Goal: Communication & Community: Answer question/provide support

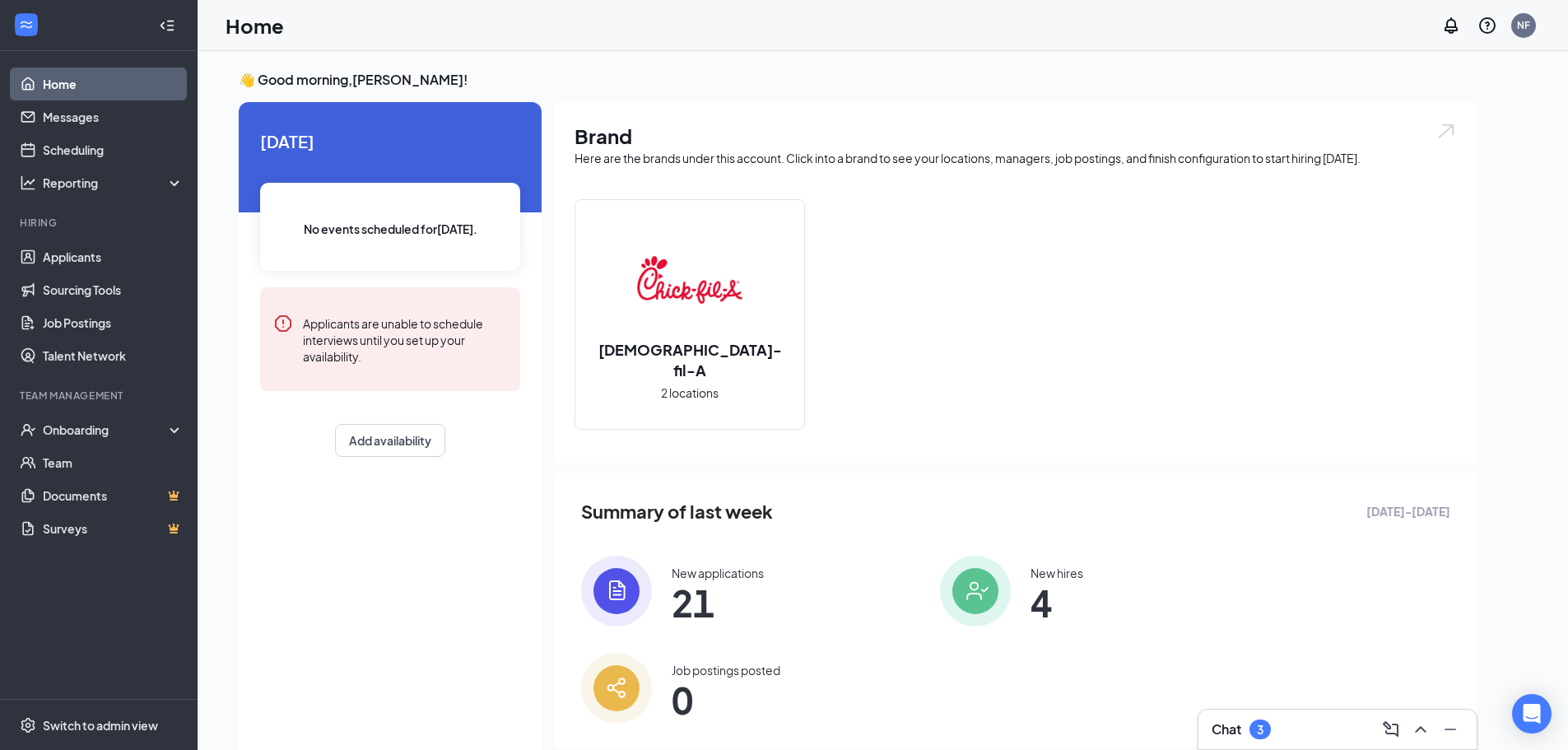
click at [1279, 712] on div "Chat 3" at bounding box center [1337, 729] width 278 height 39
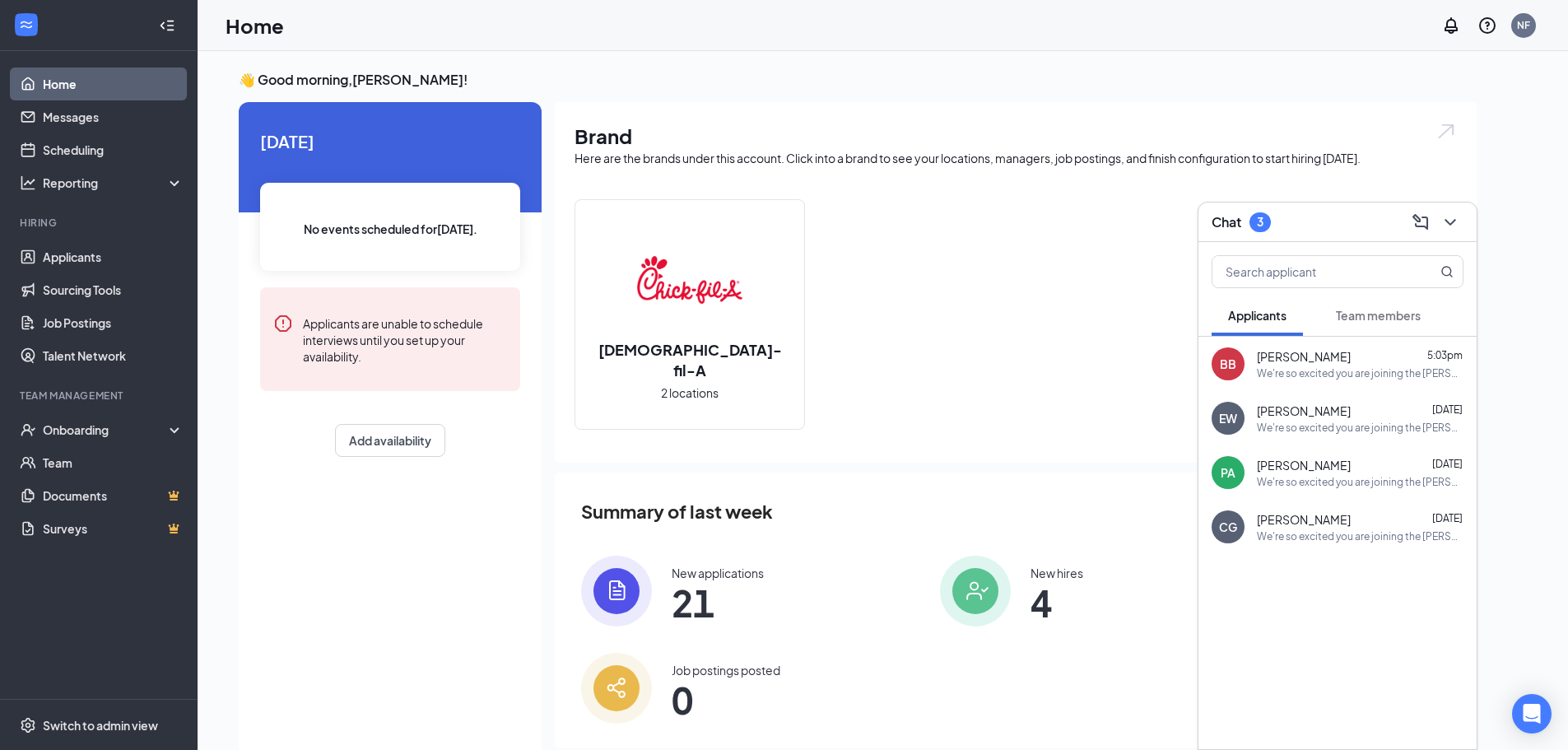
click at [1349, 368] on div "We're so excited you are joining the [PERSON_NAME] Pkwy [DEMOGRAPHIC_DATA]-fil-…" at bounding box center [1360, 373] width 206 height 14
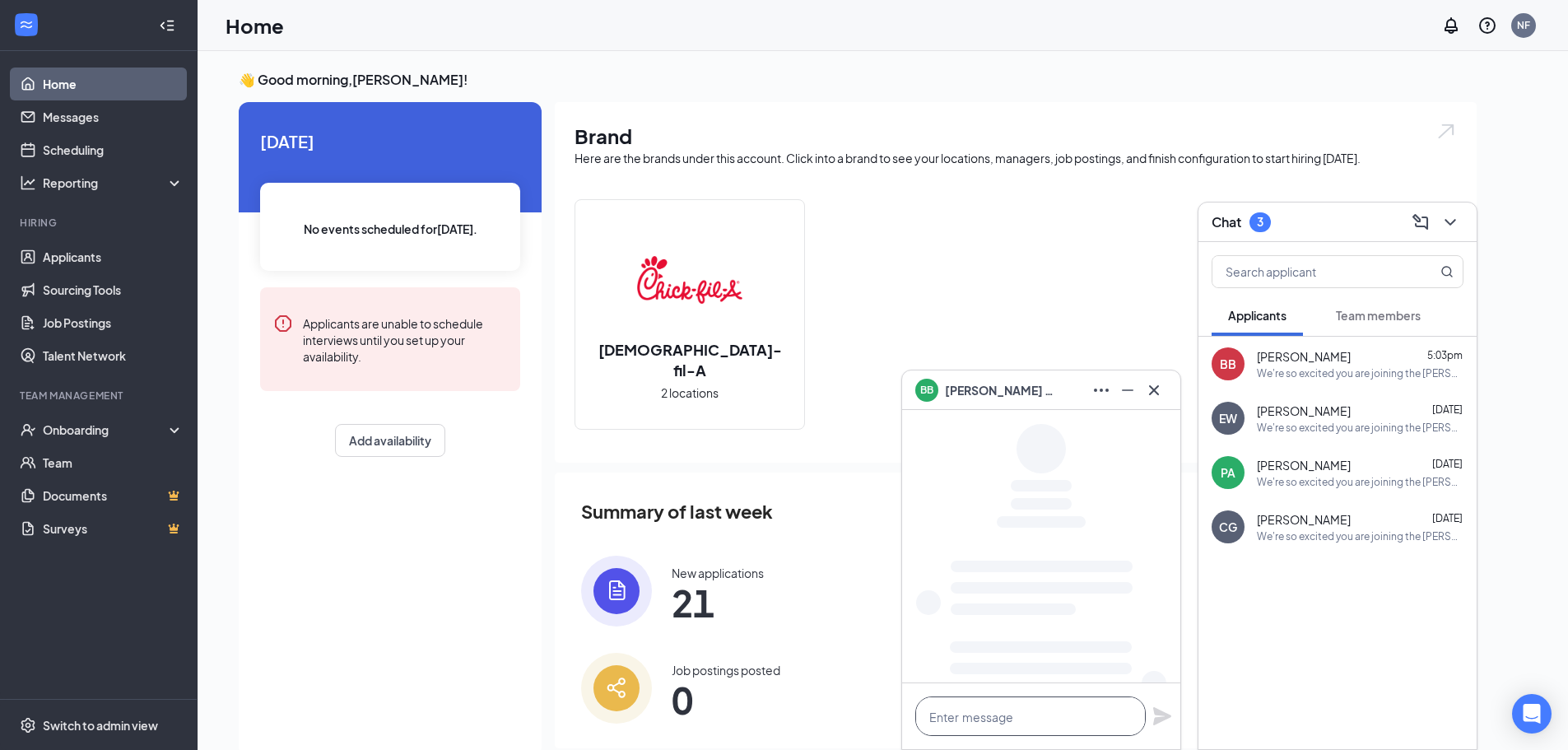
click at [1002, 716] on textarea at bounding box center [1031, 716] width 231 height 39
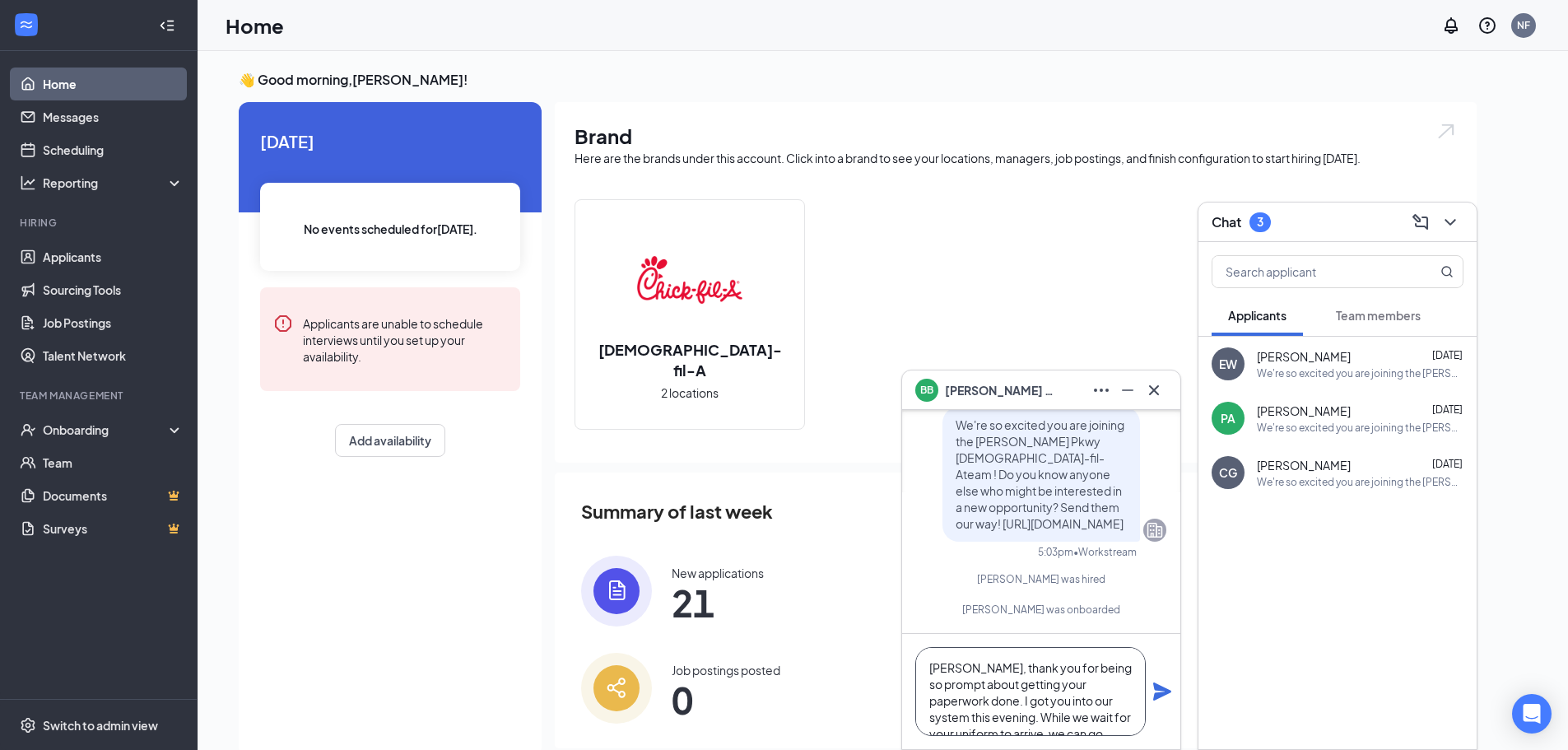
scroll to position [84, 0]
drag, startPoint x: 928, startPoint y: 668, endPoint x: 1110, endPoint y: 736, distance: 194.3
click at [1110, 736] on div "[PERSON_NAME], thank you for being so prompt about getting your paperwork done.…" at bounding box center [1040, 691] width 278 height 115
click at [1055, 722] on textarea "[PERSON_NAME], thank you for being so prompt about getting your paperwork done.…" at bounding box center [1031, 691] width 231 height 89
drag, startPoint x: 1090, startPoint y: 715, endPoint x: 1070, endPoint y: 718, distance: 20.2
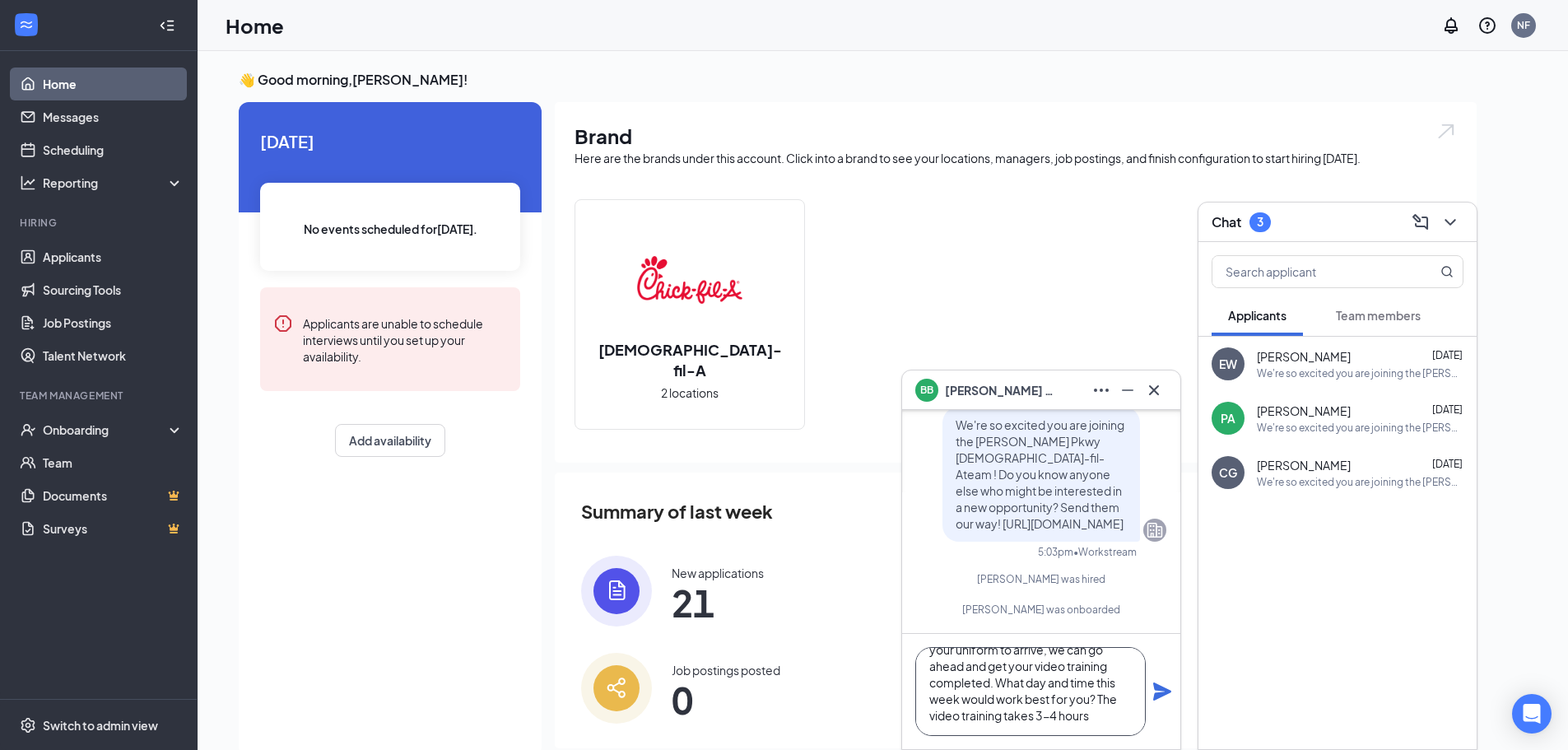
click at [1070, 718] on textarea "[PERSON_NAME], thank you for being so prompt about getting your paperwork done.…" at bounding box center [1031, 691] width 231 height 89
type textarea "[PERSON_NAME], thank you for being so prompt about getting your paperwork done.…"
click at [1156, 693] on icon "Plane" at bounding box center [1161, 691] width 20 height 20
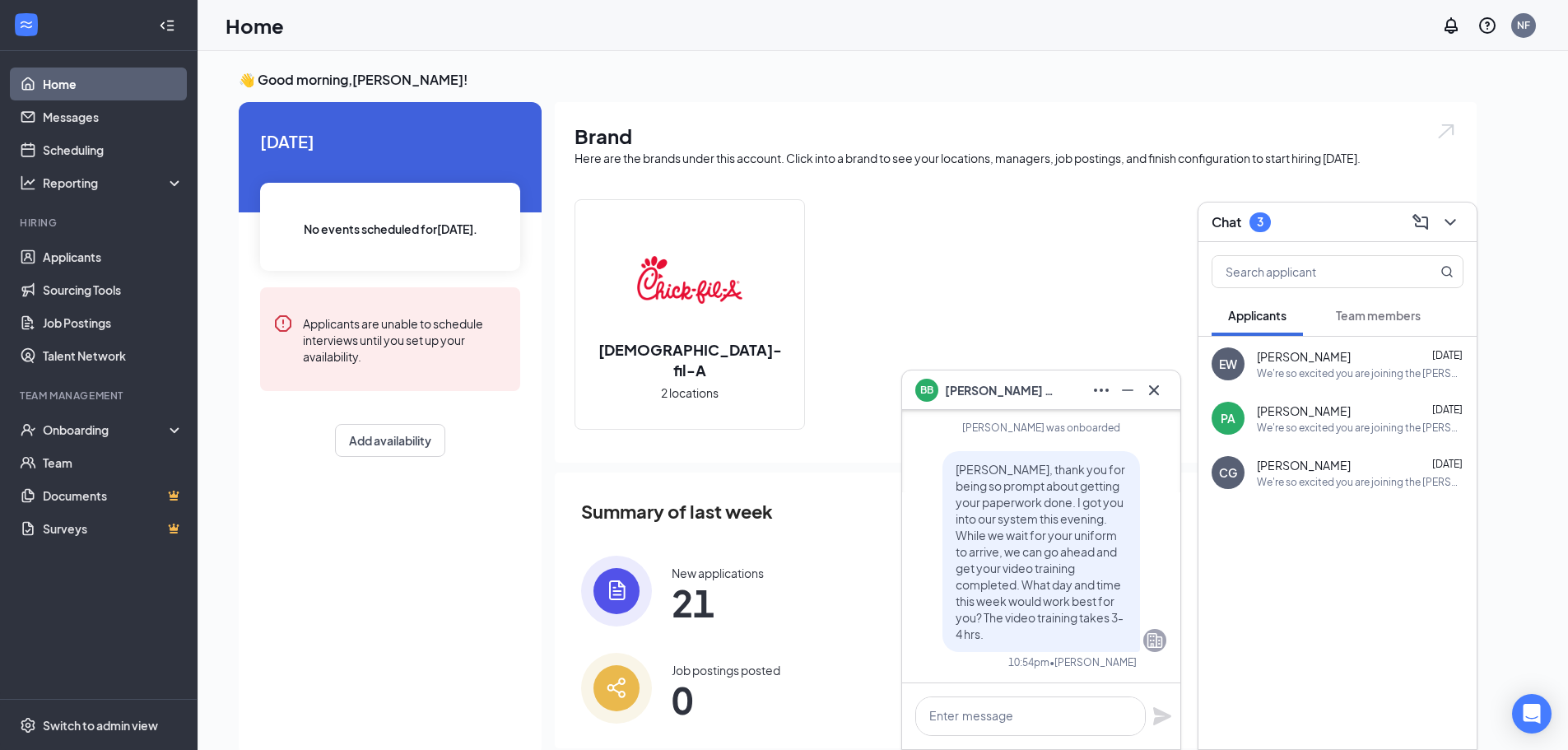
scroll to position [0, 0]
click at [1149, 389] on icon "Cross" at bounding box center [1154, 390] width 20 height 20
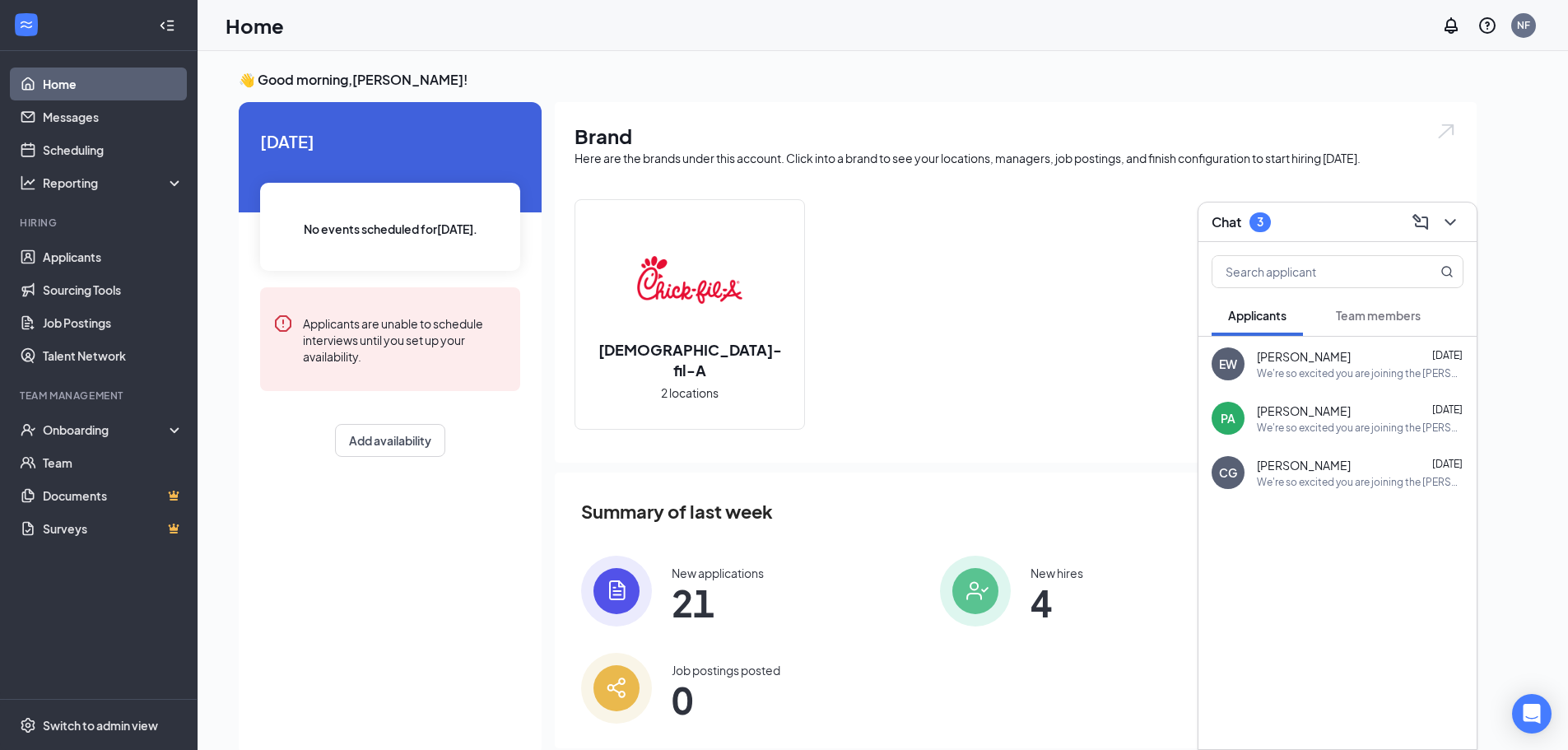
click at [1389, 310] on span "Team members" at bounding box center [1378, 315] width 84 height 15
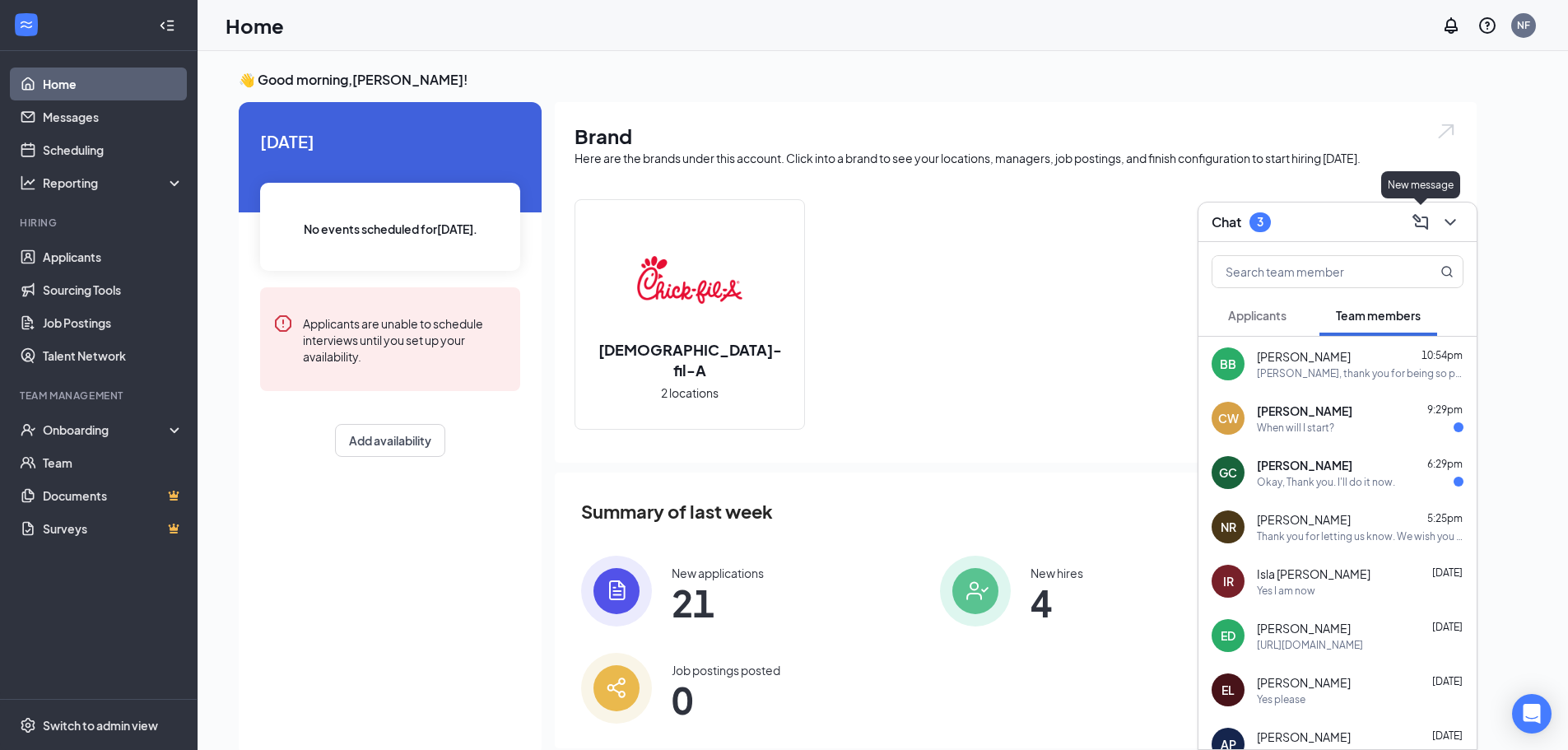
click at [1423, 221] on icon "ComposeMessage" at bounding box center [1420, 222] width 20 height 20
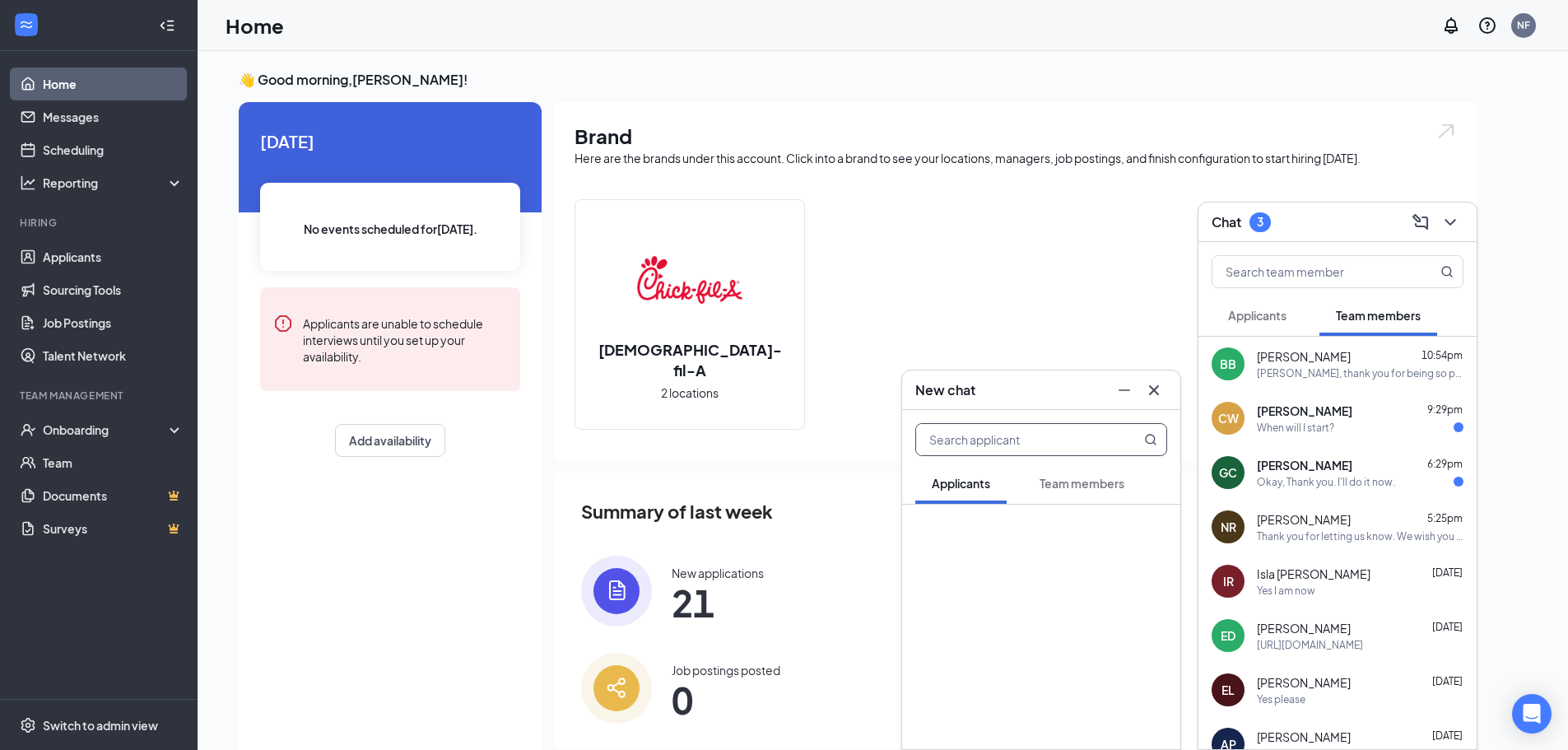
click at [1081, 476] on span "Team members" at bounding box center [1082, 484] width 84 height 15
click at [1051, 436] on input "text" at bounding box center [1013, 439] width 195 height 31
type input "mol"
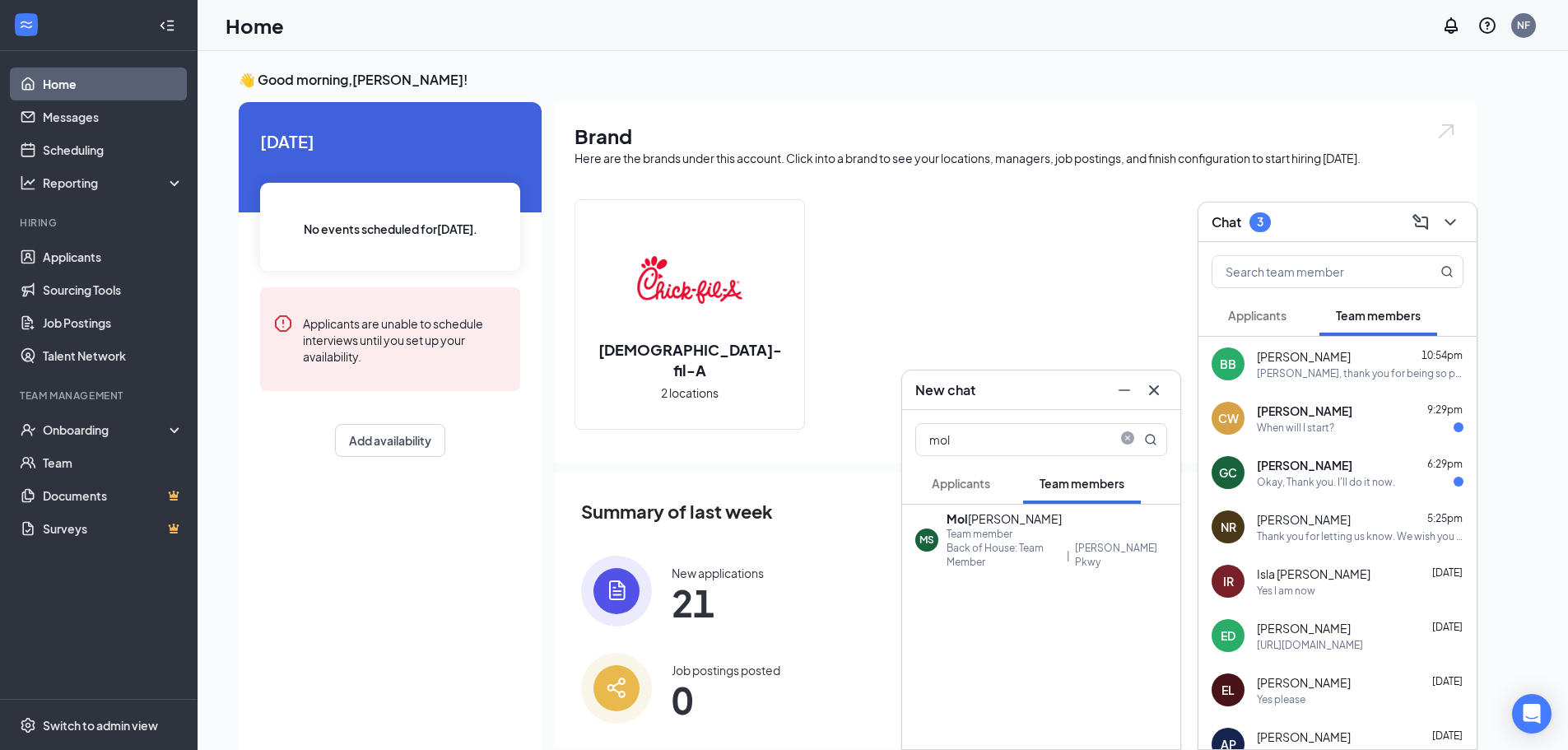
click at [1050, 527] on div "Mol [PERSON_NAME]" at bounding box center [1056, 518] width 220 height 17
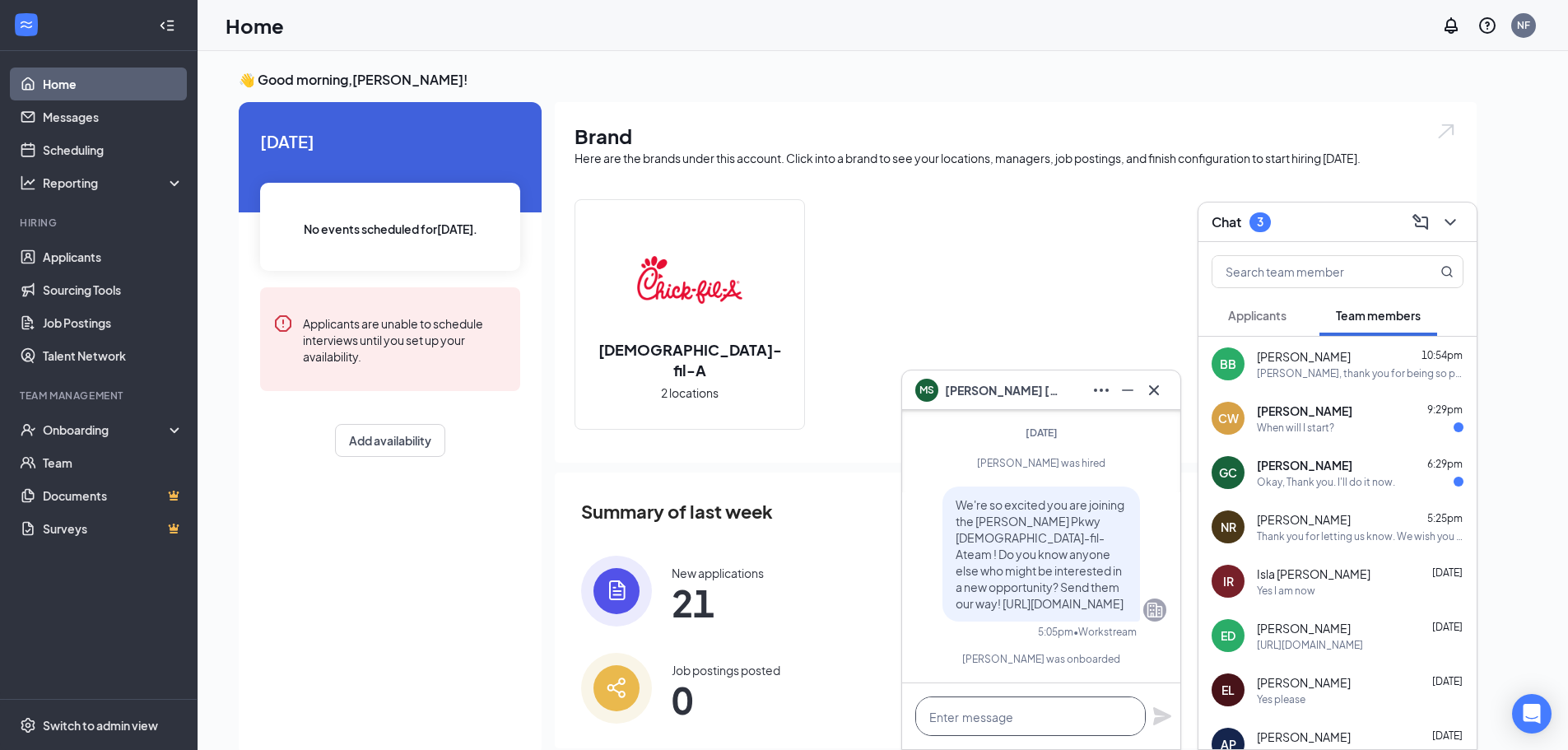
click at [1030, 711] on textarea at bounding box center [1031, 716] width 231 height 39
paste textarea "[PERSON_NAME], thank you for being so prompt about getting your paperwork done.…"
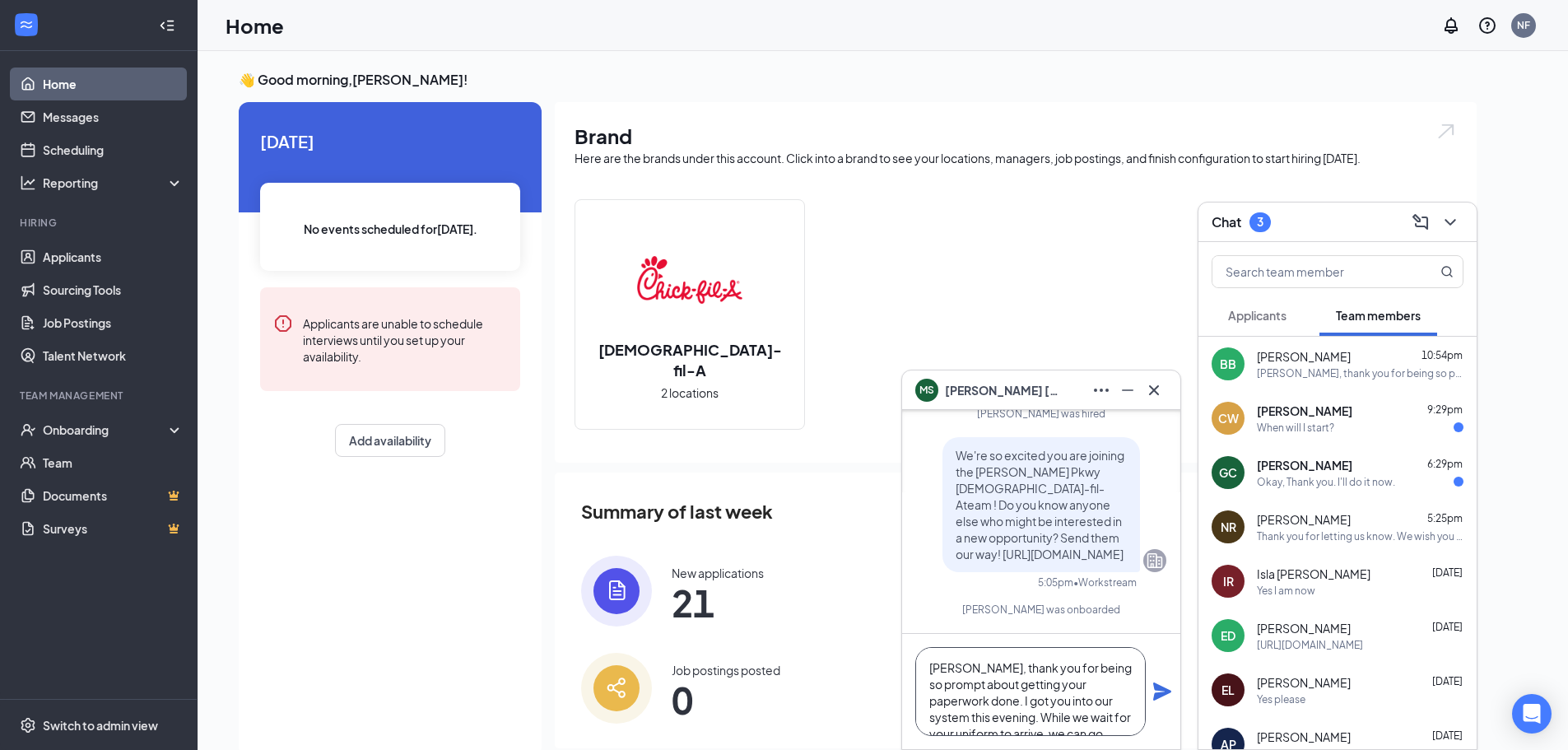
drag, startPoint x: 979, startPoint y: 669, endPoint x: 916, endPoint y: 660, distance: 63.6
click at [916, 660] on textarea "[PERSON_NAME], thank you for being so prompt about getting your paperwork done.…" at bounding box center [1031, 691] width 231 height 89
type textarea "[PERSON_NAME], thank you for being so prompt about getting your paperwork done.…"
click at [1161, 686] on icon "Plane" at bounding box center [1161, 691] width 18 height 18
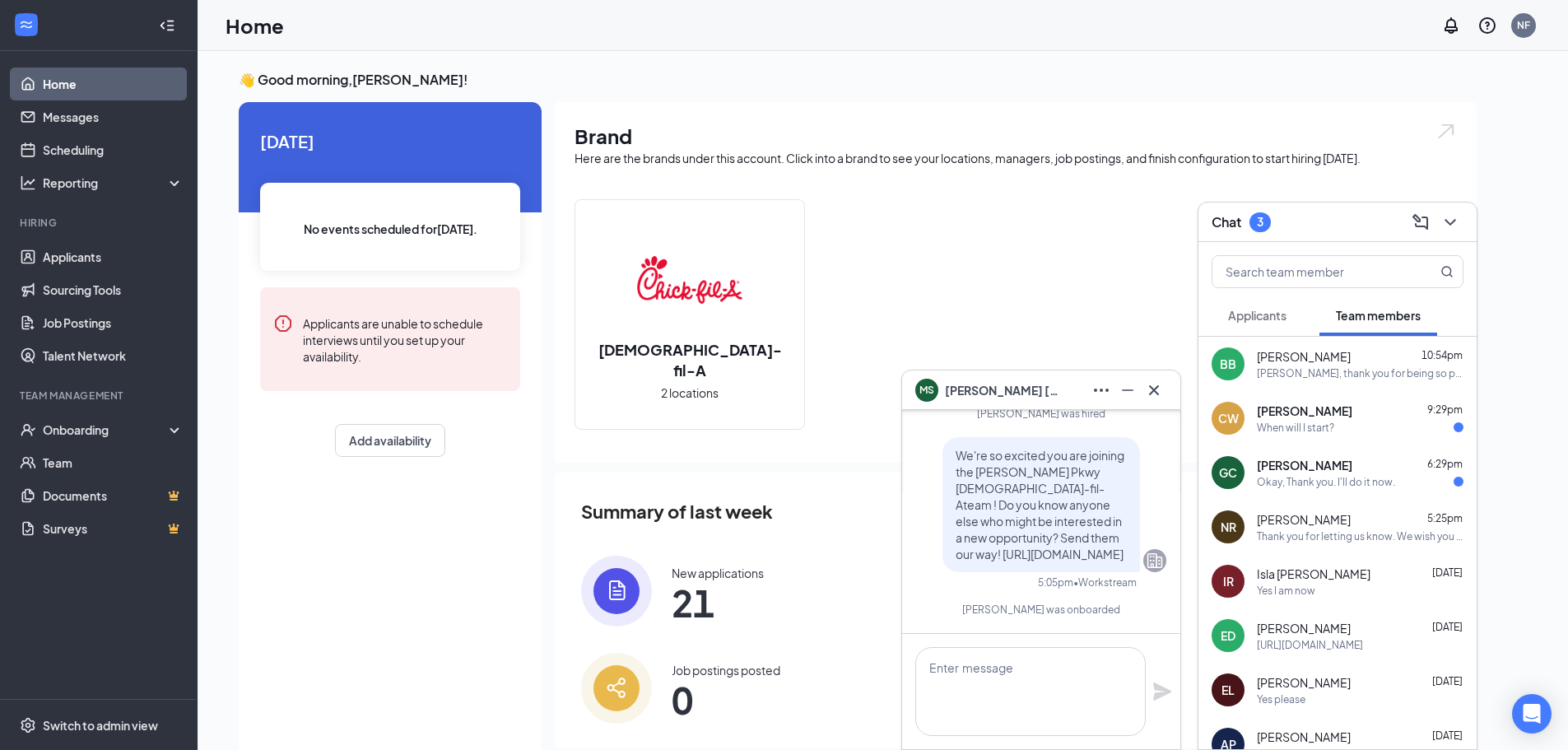
scroll to position [0, 0]
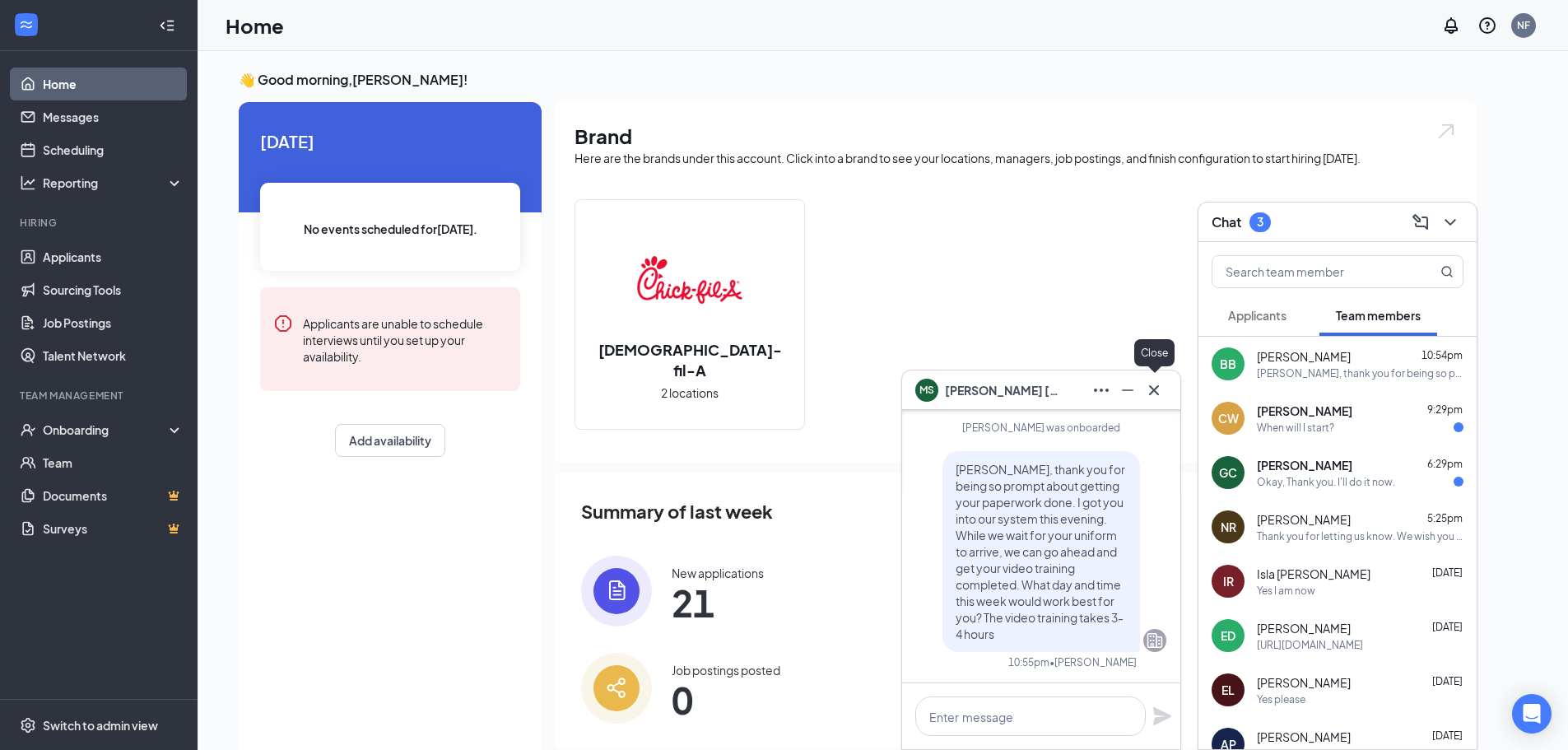
click at [1157, 393] on icon "Cross" at bounding box center [1154, 389] width 10 height 10
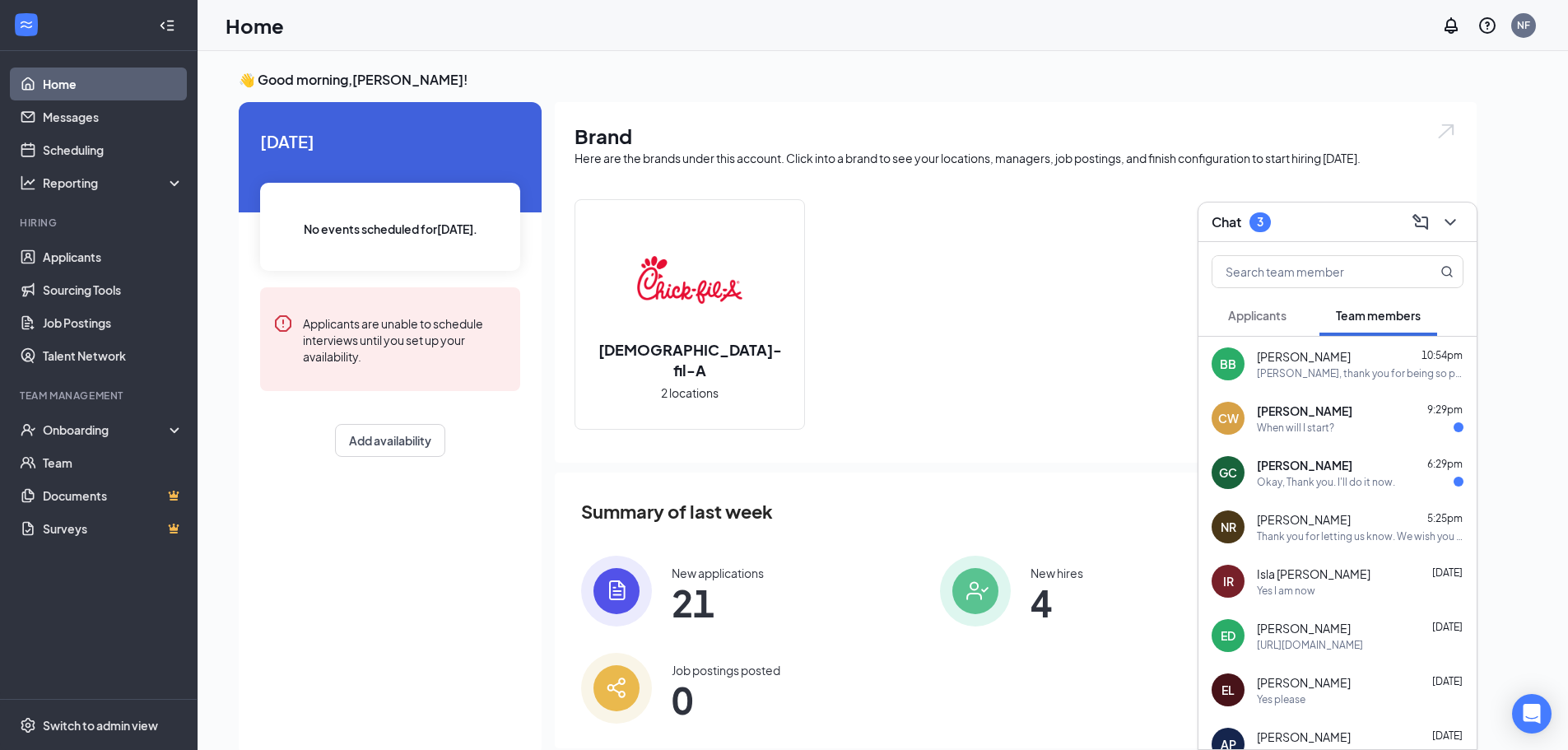
click at [1267, 322] on span "Applicants" at bounding box center [1257, 315] width 58 height 15
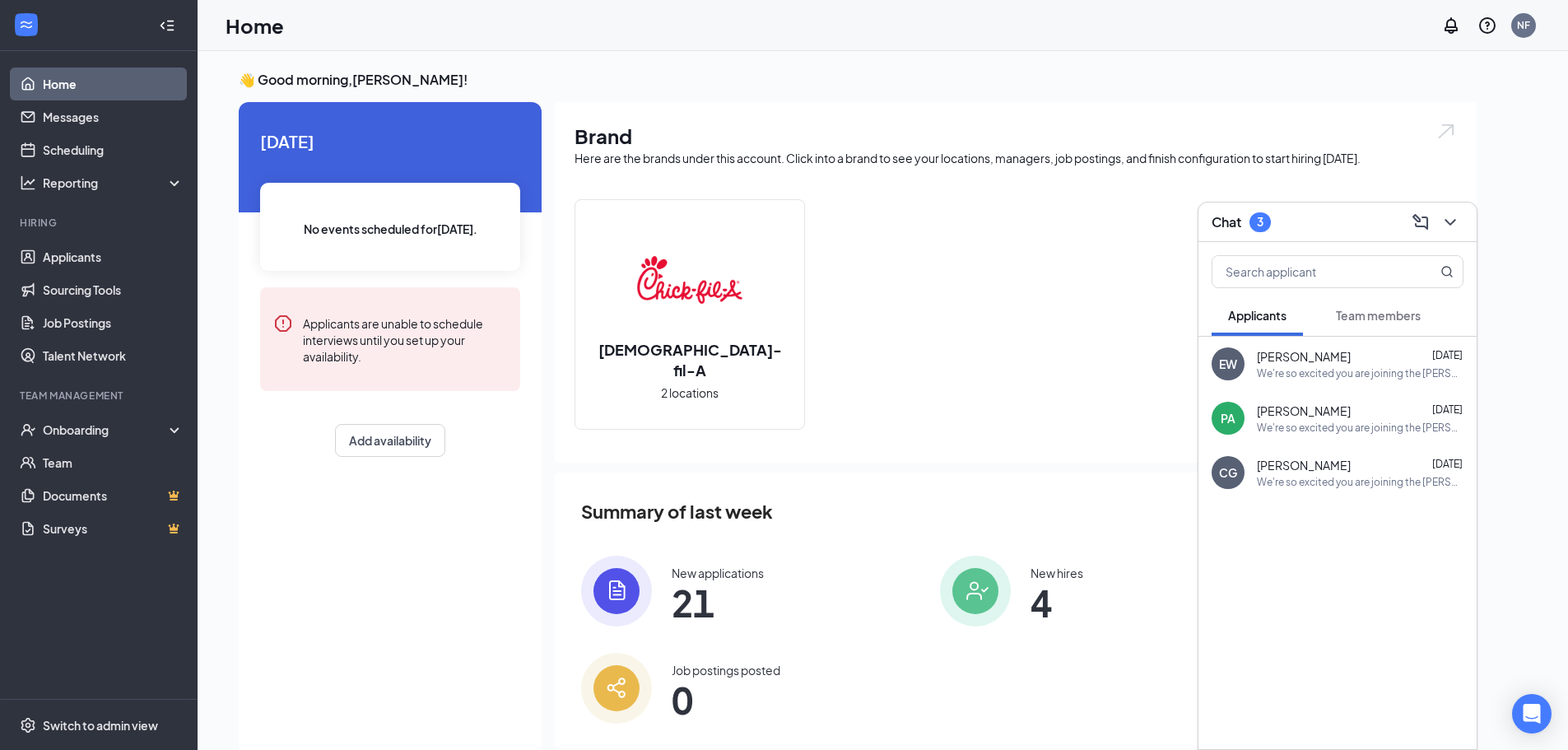
click at [1362, 321] on span "Team members" at bounding box center [1378, 315] width 84 height 15
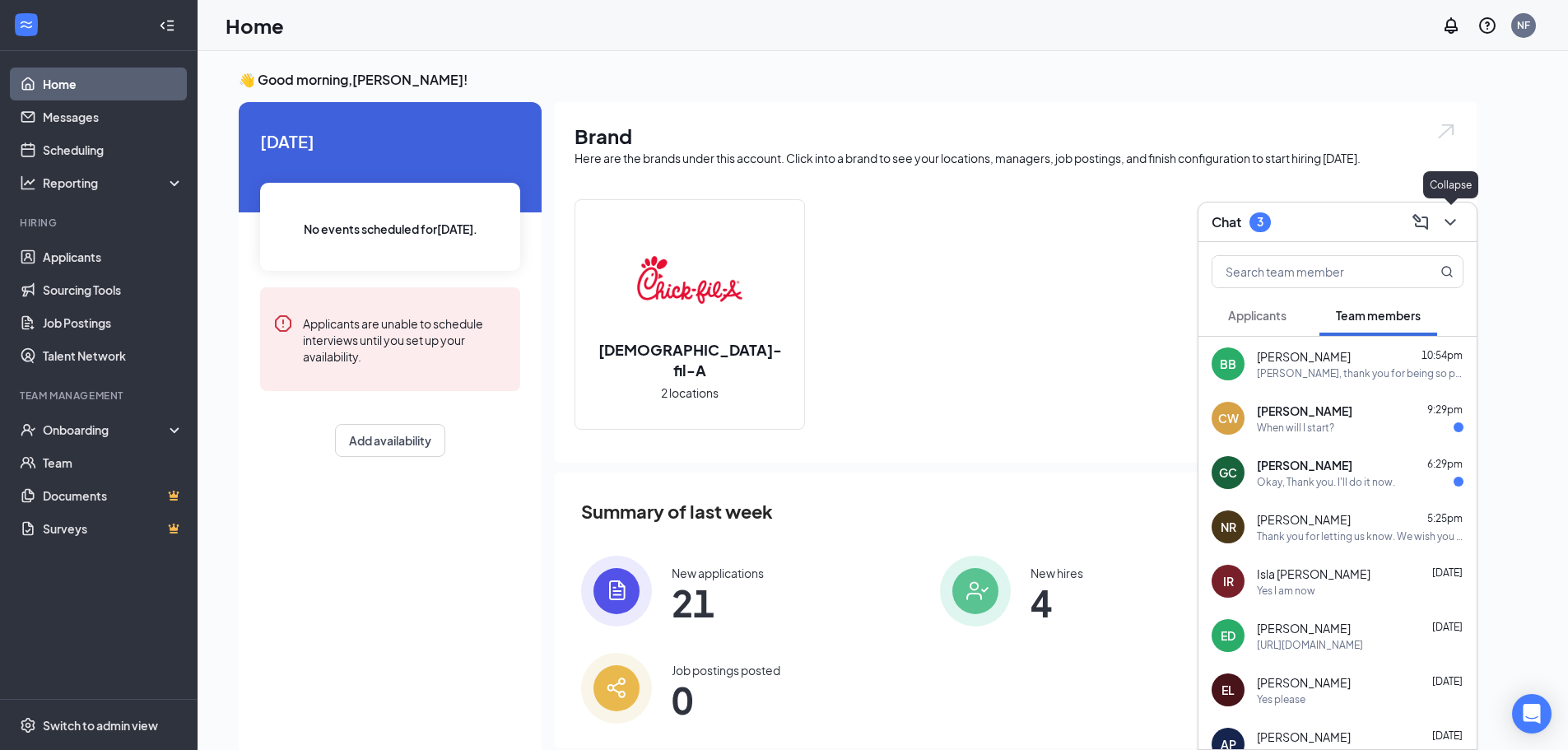
click at [1453, 218] on icon "ChevronDown" at bounding box center [1450, 222] width 20 height 20
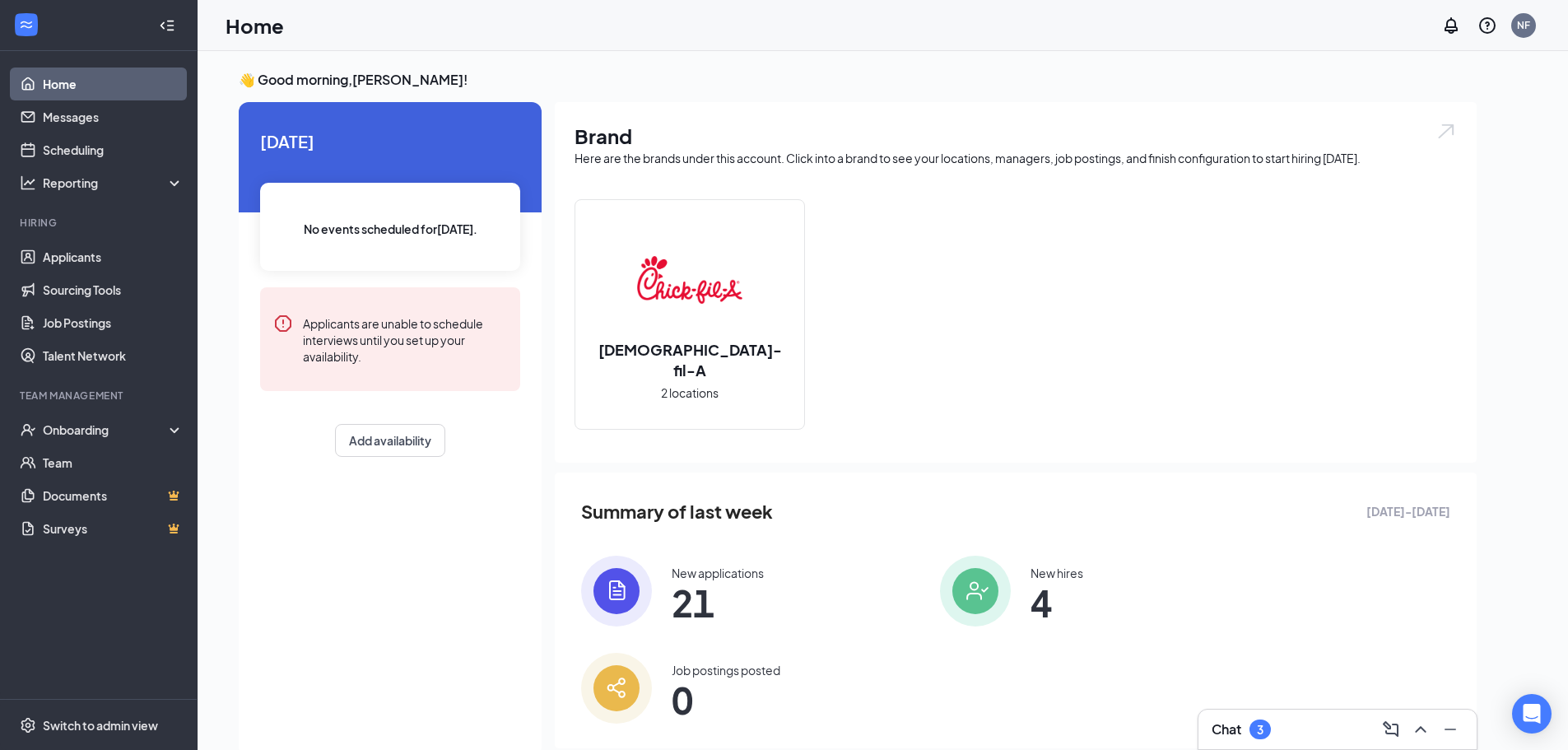
click at [1263, 734] on div "3" at bounding box center [1260, 729] width 7 height 14
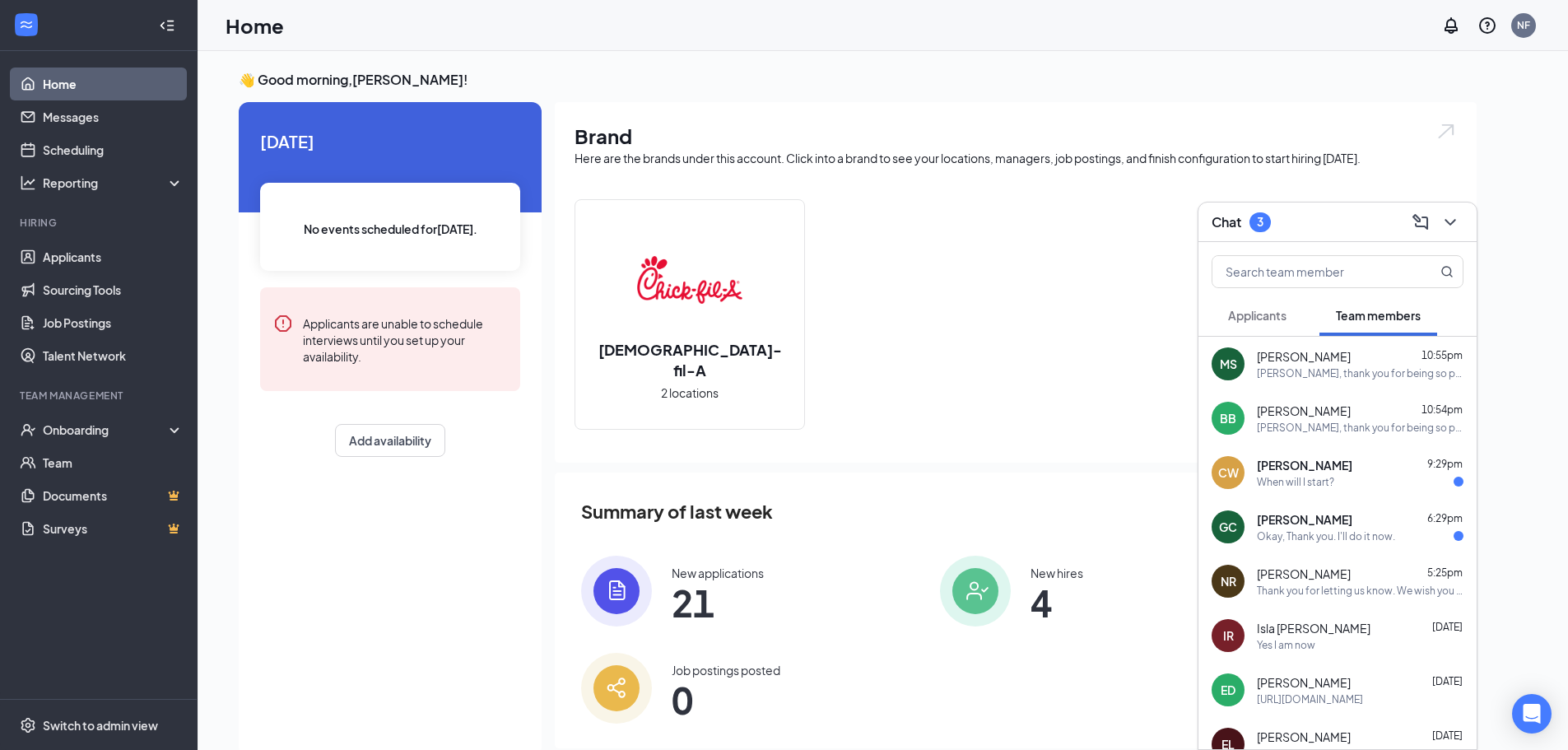
click at [1348, 391] on div "BB Benjamin Battle 10:54pm Benjamin, thank you for being so prompt about gettin…" at bounding box center [1337, 418] width 278 height 54
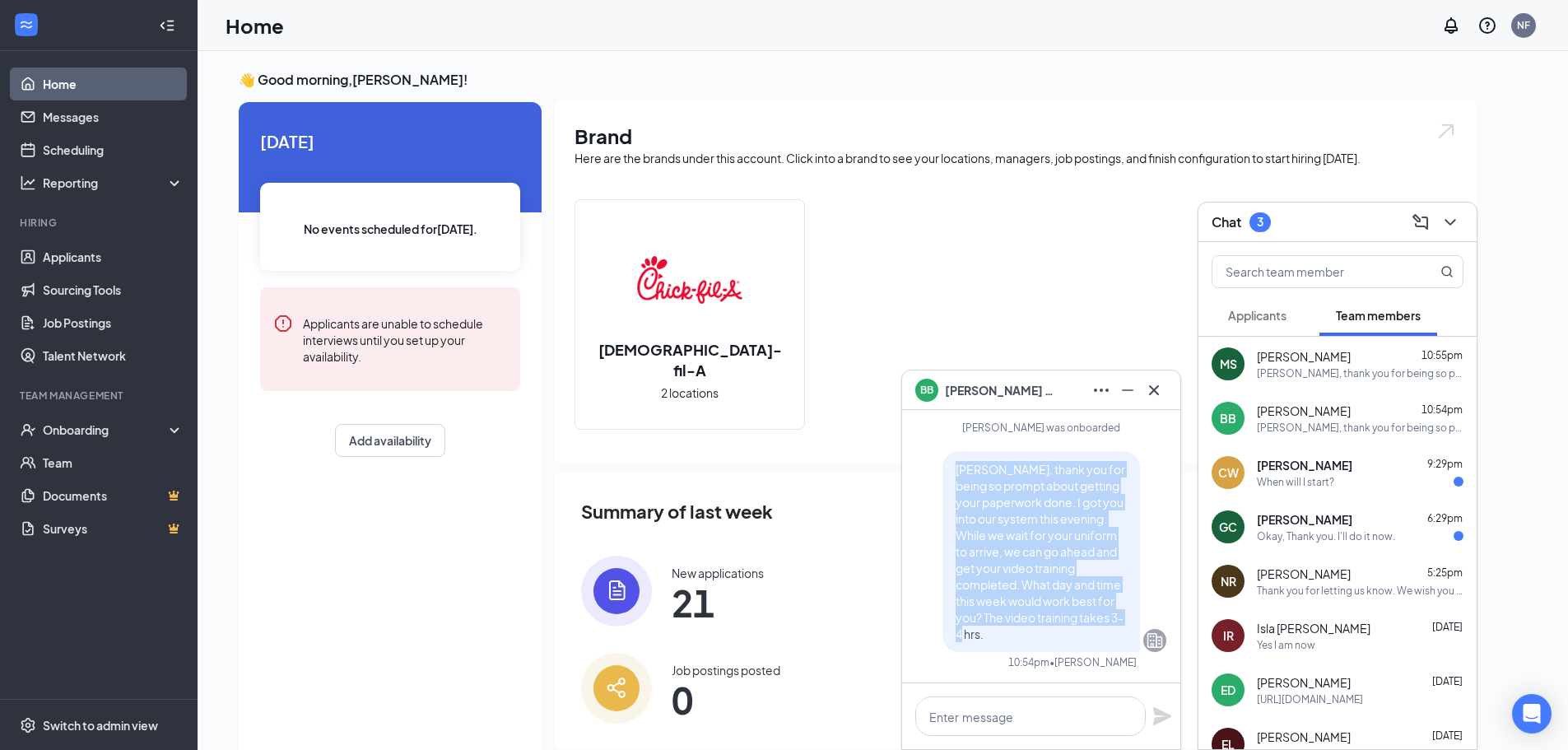
drag, startPoint x: 944, startPoint y: 487, endPoint x: 1113, endPoint y: 645, distance: 231.4
click at [1113, 645] on div "[PERSON_NAME], thank you for being so prompt about getting your paperwork done.…" at bounding box center [1041, 551] width 198 height 201
copy span "[PERSON_NAME], thank you for being so prompt about getting your paperwork done.…"
click at [1417, 221] on icon "ComposeMessage" at bounding box center [1420, 220] width 16 height 16
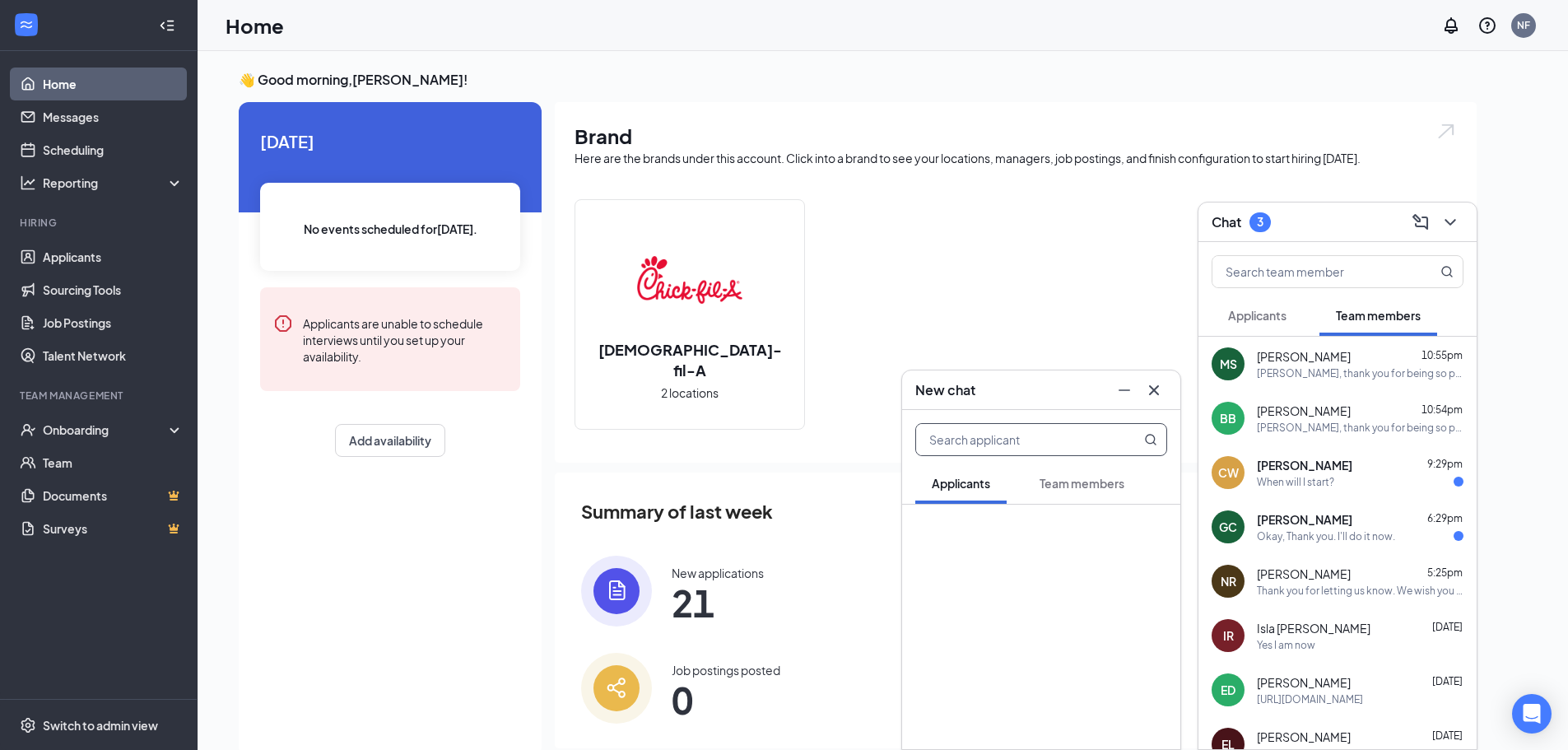
click at [1098, 488] on span "Team members" at bounding box center [1082, 484] width 84 height 15
click at [957, 434] on input "text" at bounding box center [1013, 439] width 195 height 31
type input "emma de"
click at [1027, 527] on div "Emma De Puy" at bounding box center [1056, 518] width 220 height 17
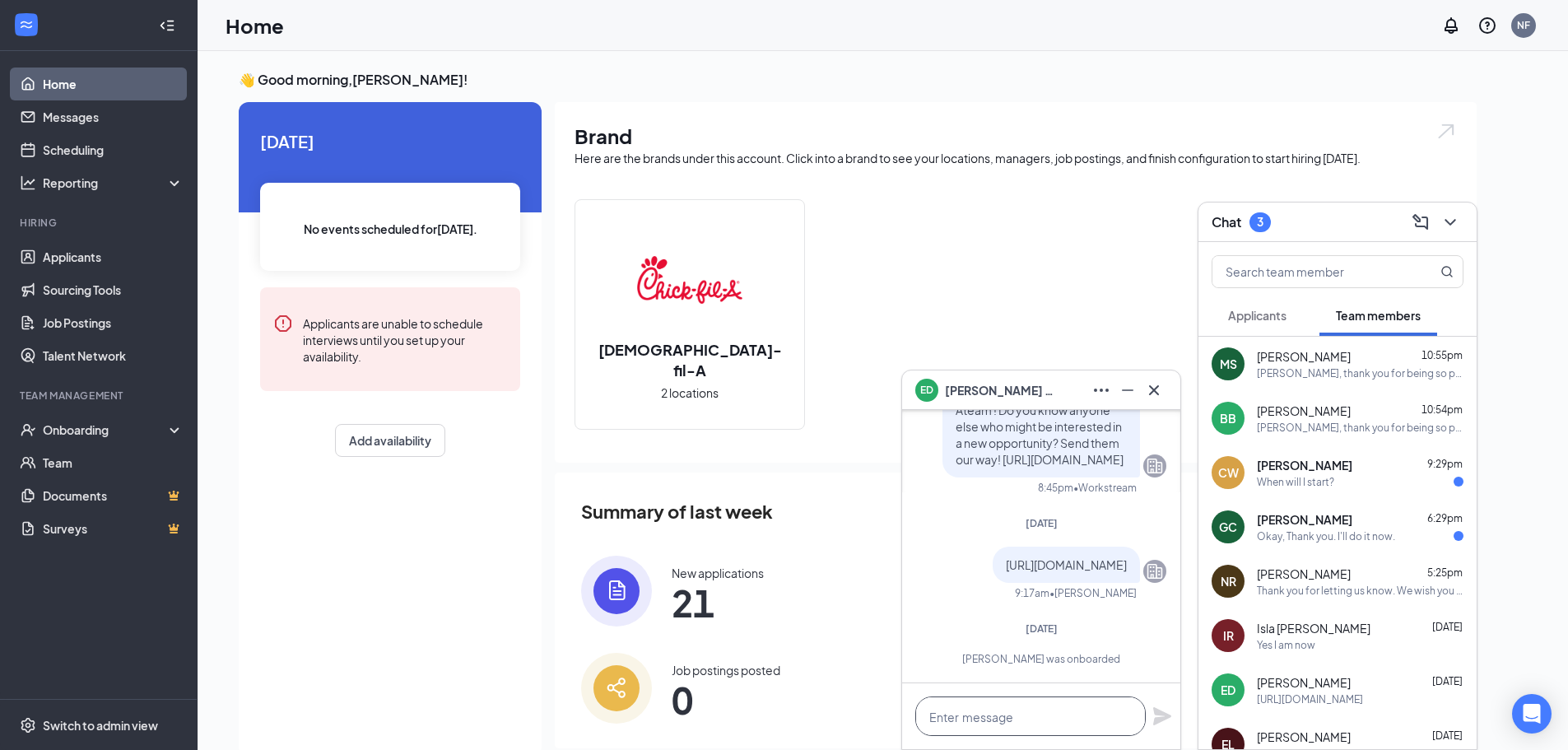
click at [1033, 712] on textarea at bounding box center [1031, 716] width 231 height 39
paste textarea "[PERSON_NAME], thank you for being so prompt about getting your paperwork done.…"
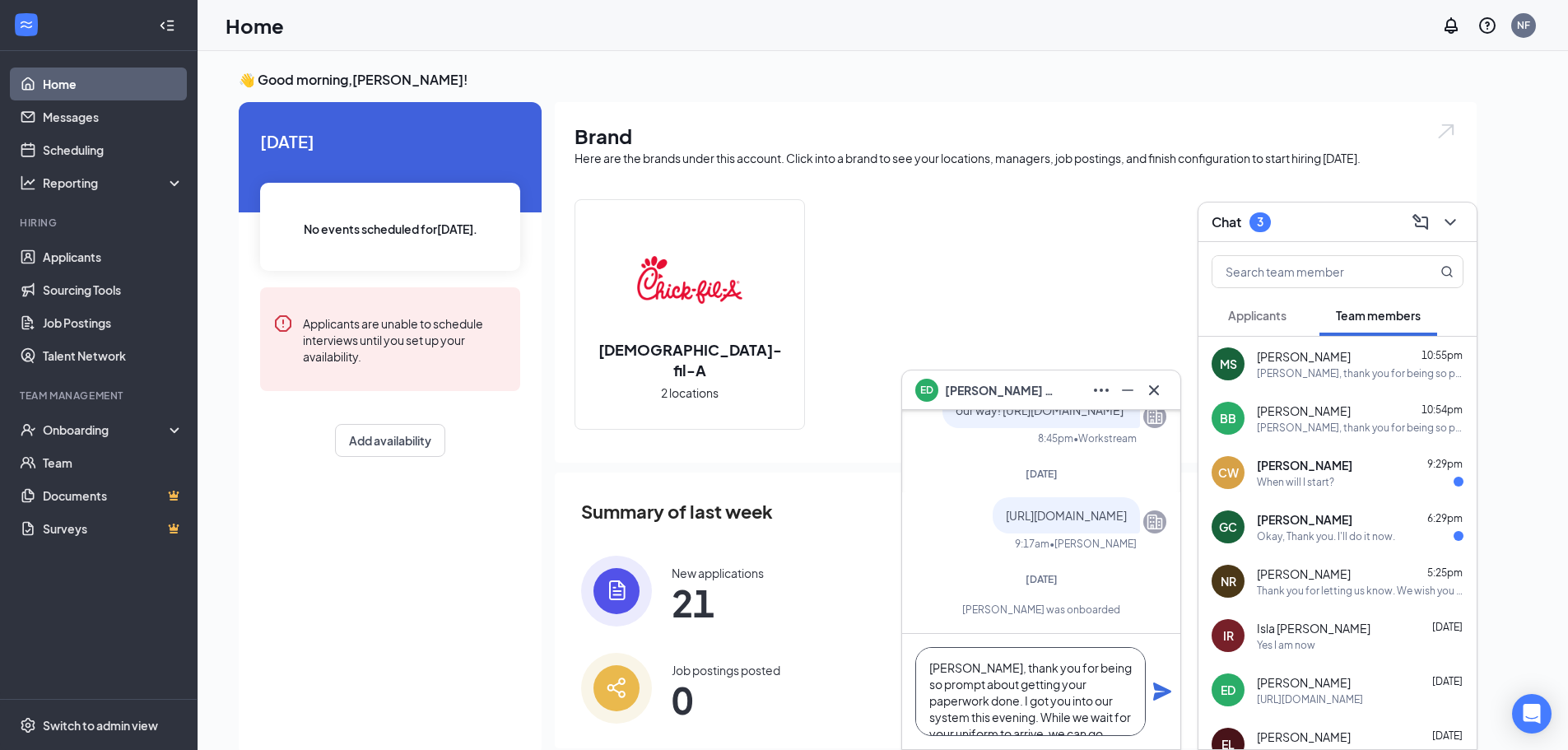
drag, startPoint x: 979, startPoint y: 666, endPoint x: 916, endPoint y: 668, distance: 63.0
click at [916, 668] on textarea "[PERSON_NAME], thank you for being so prompt about getting your paperwork done.…" at bounding box center [1031, 691] width 231 height 89
type textarea "Emma, thank you for being so prompt about getting your paperwork done. I got yo…"
click at [1153, 697] on icon "Plane" at bounding box center [1161, 691] width 20 height 20
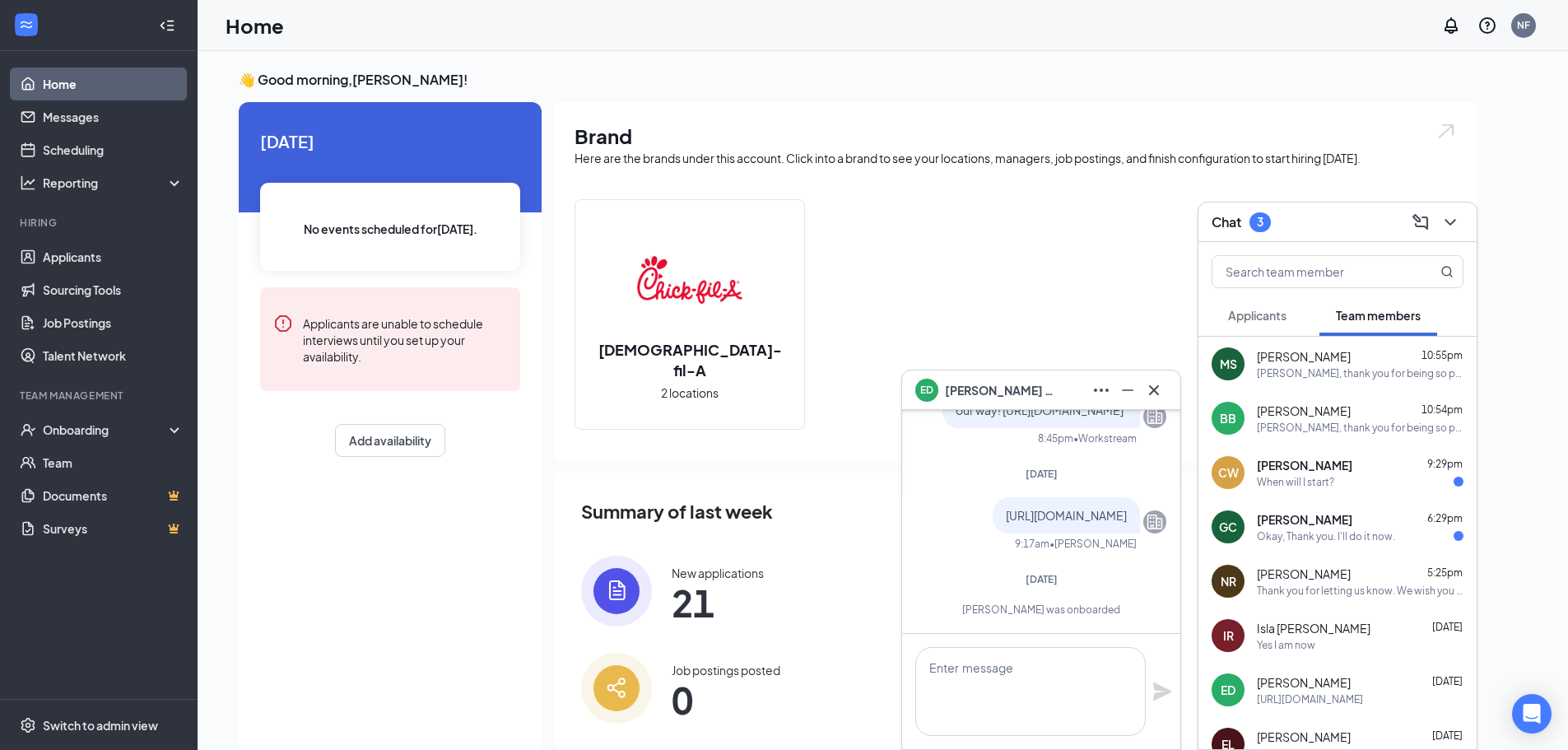
scroll to position [0, 0]
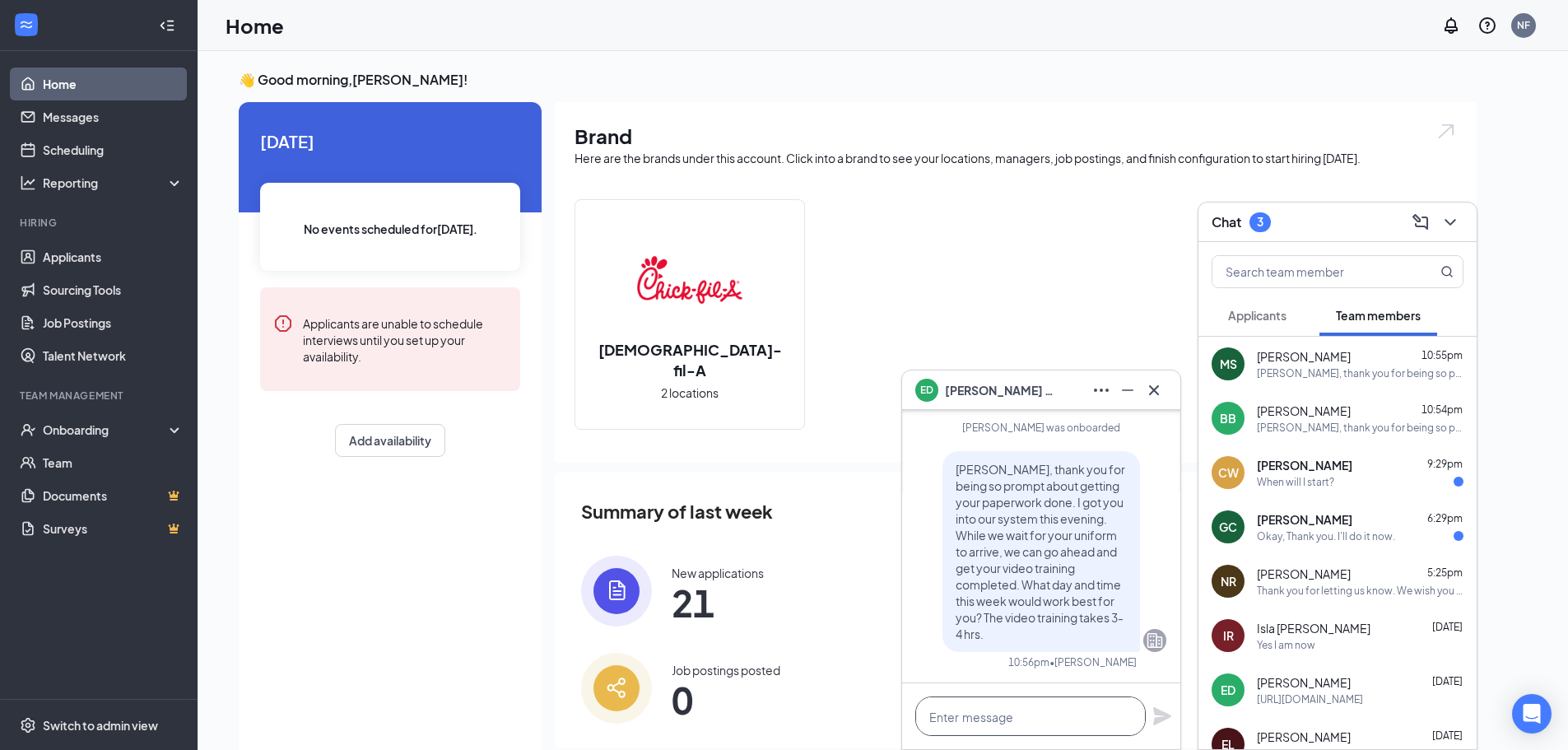
click at [1008, 715] on textarea at bounding box center [1031, 716] width 231 height 39
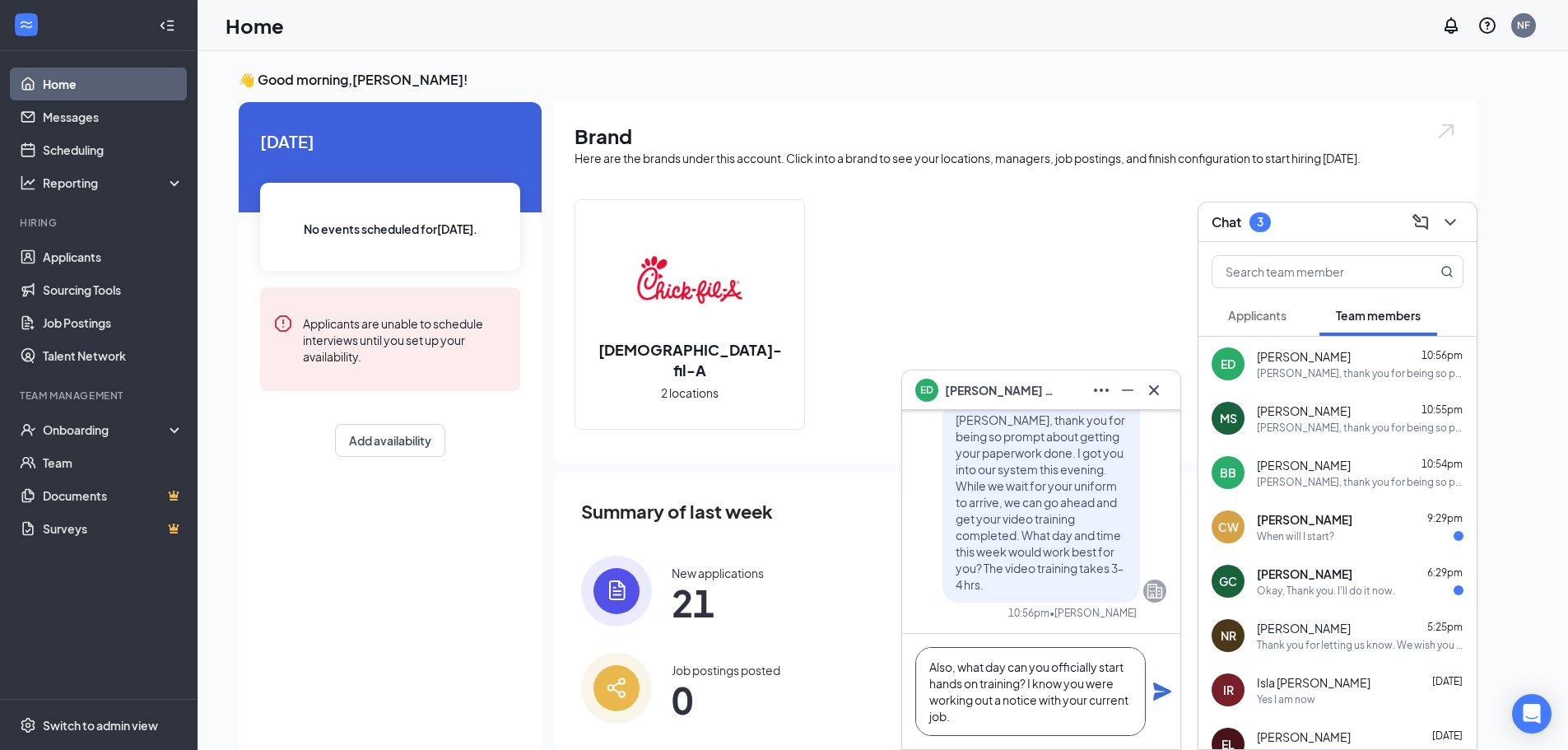
type textarea "Also, what day can you officially start hands on training? I know you were work…"
click at [1158, 693] on icon "Plane" at bounding box center [1161, 691] width 18 height 18
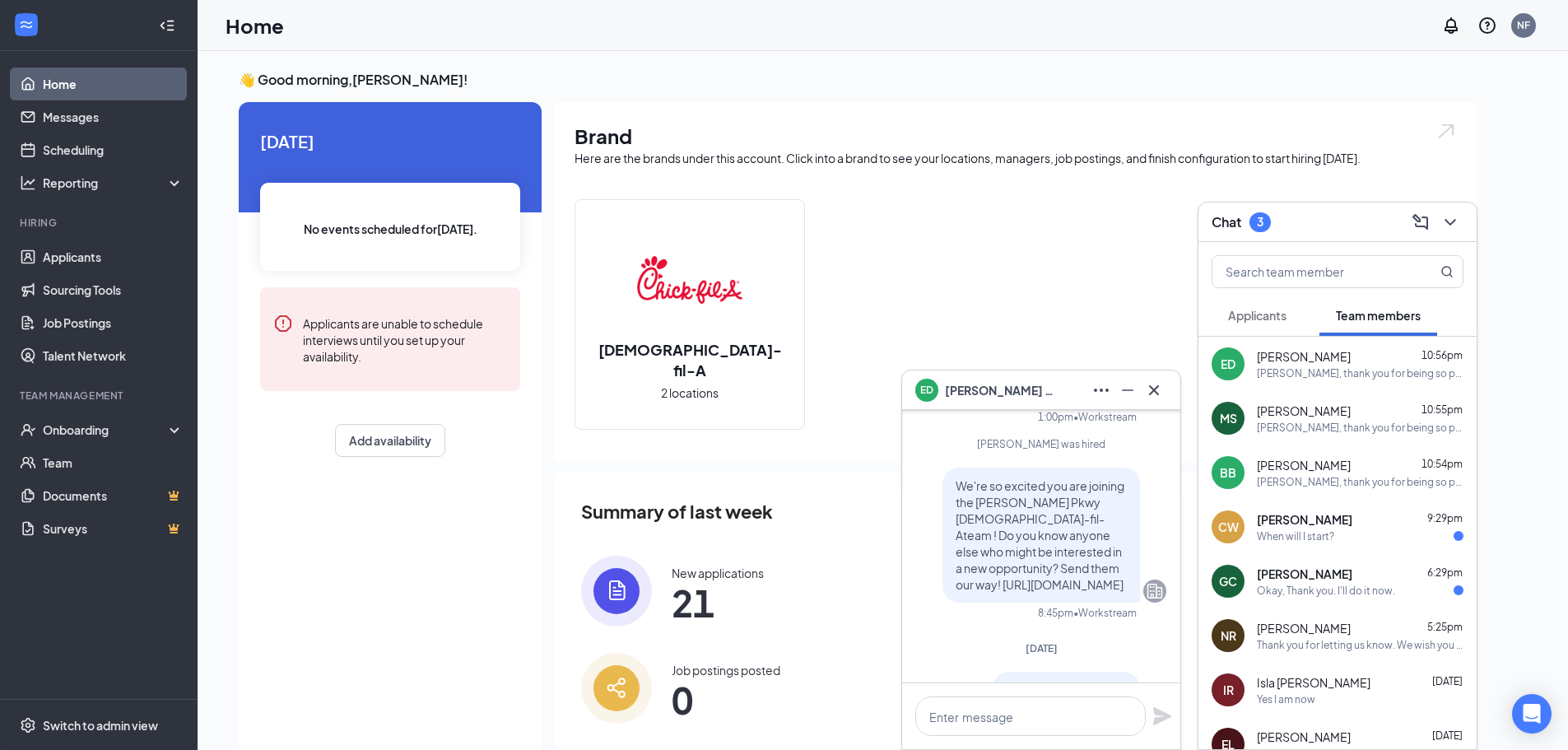
scroll to position [-741, 0]
click at [1153, 392] on icon "Cross" at bounding box center [1154, 390] width 20 height 20
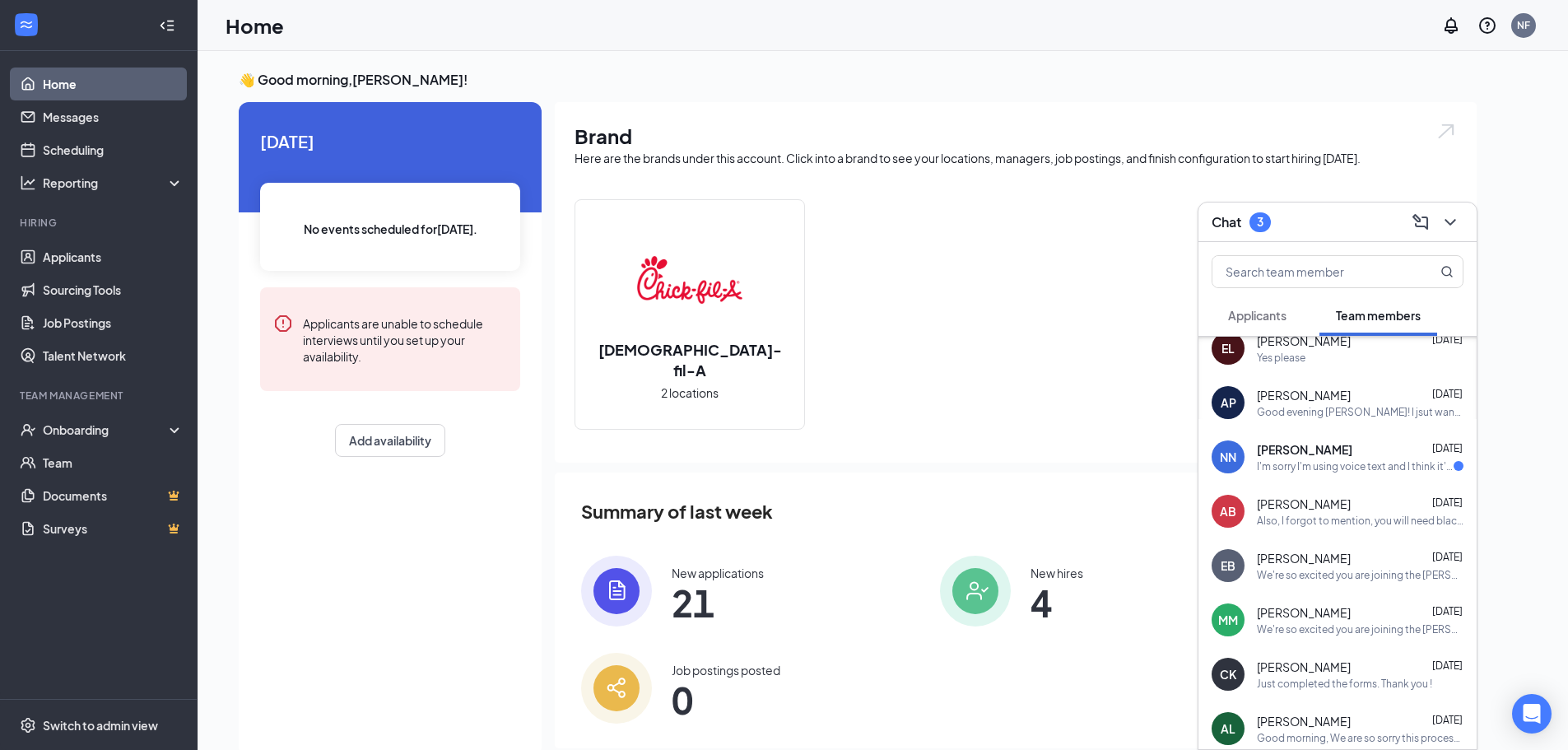
scroll to position [494, 0]
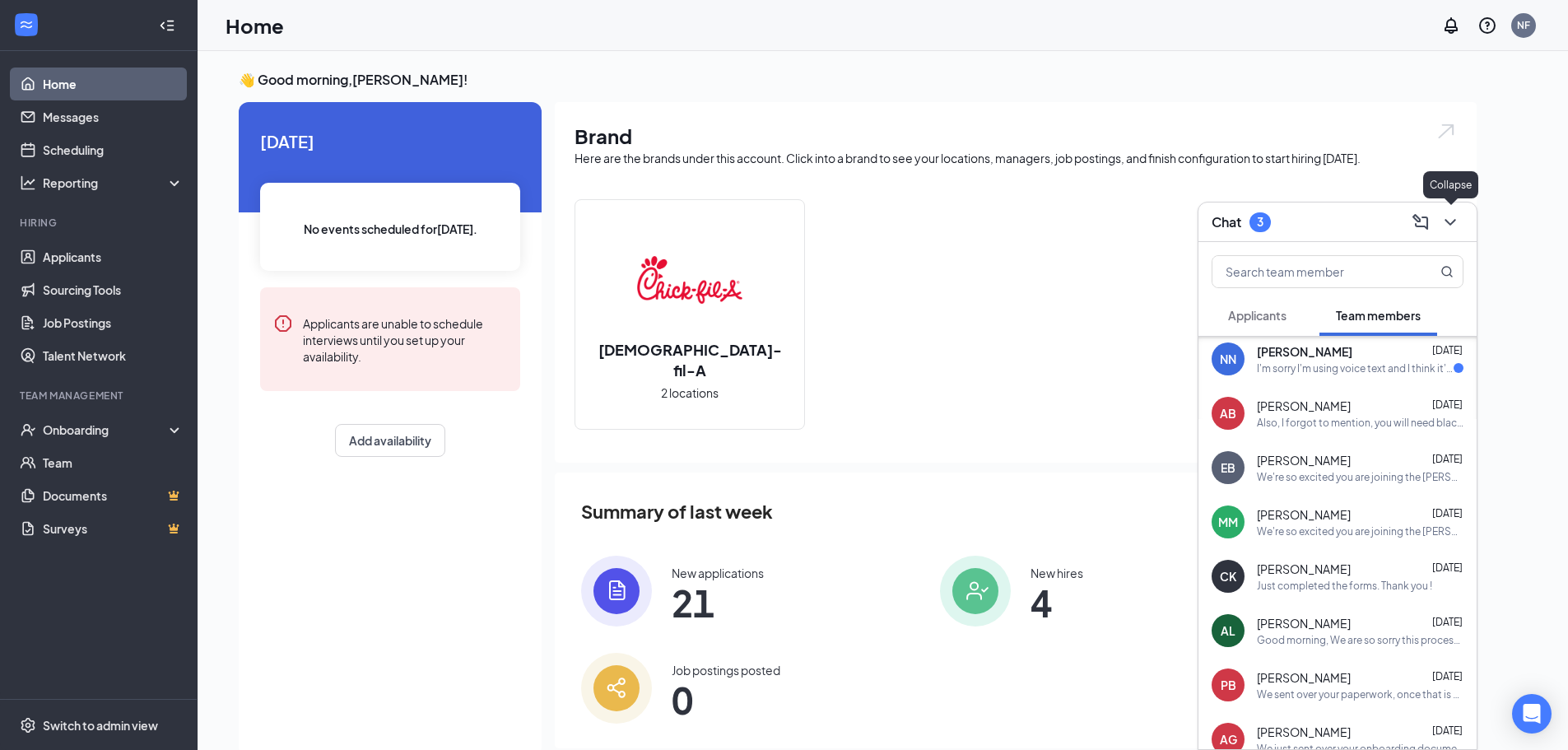
click at [1457, 221] on icon "ChevronDown" at bounding box center [1450, 222] width 20 height 20
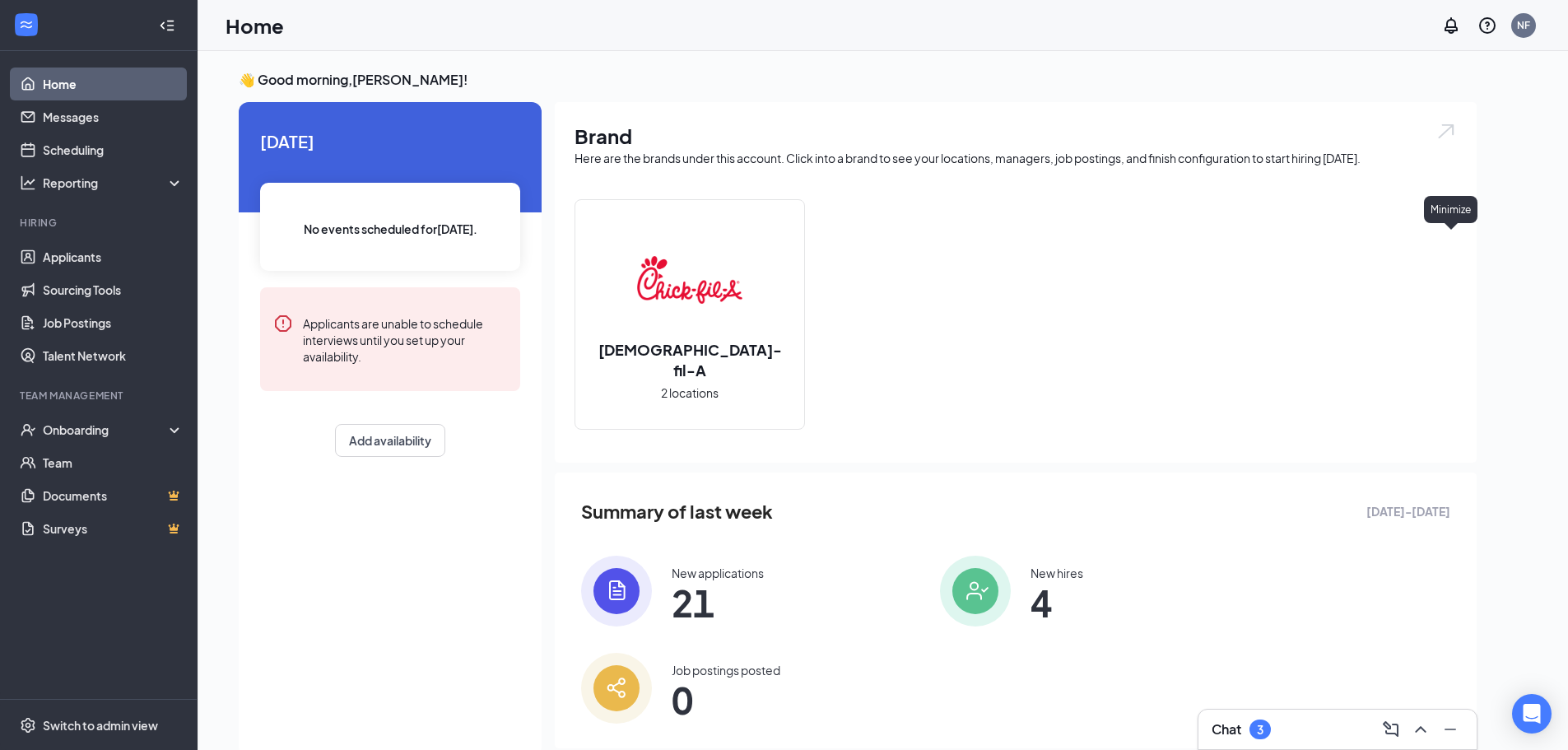
scroll to position [0, 0]
